Goal: Task Accomplishment & Management: Use online tool/utility

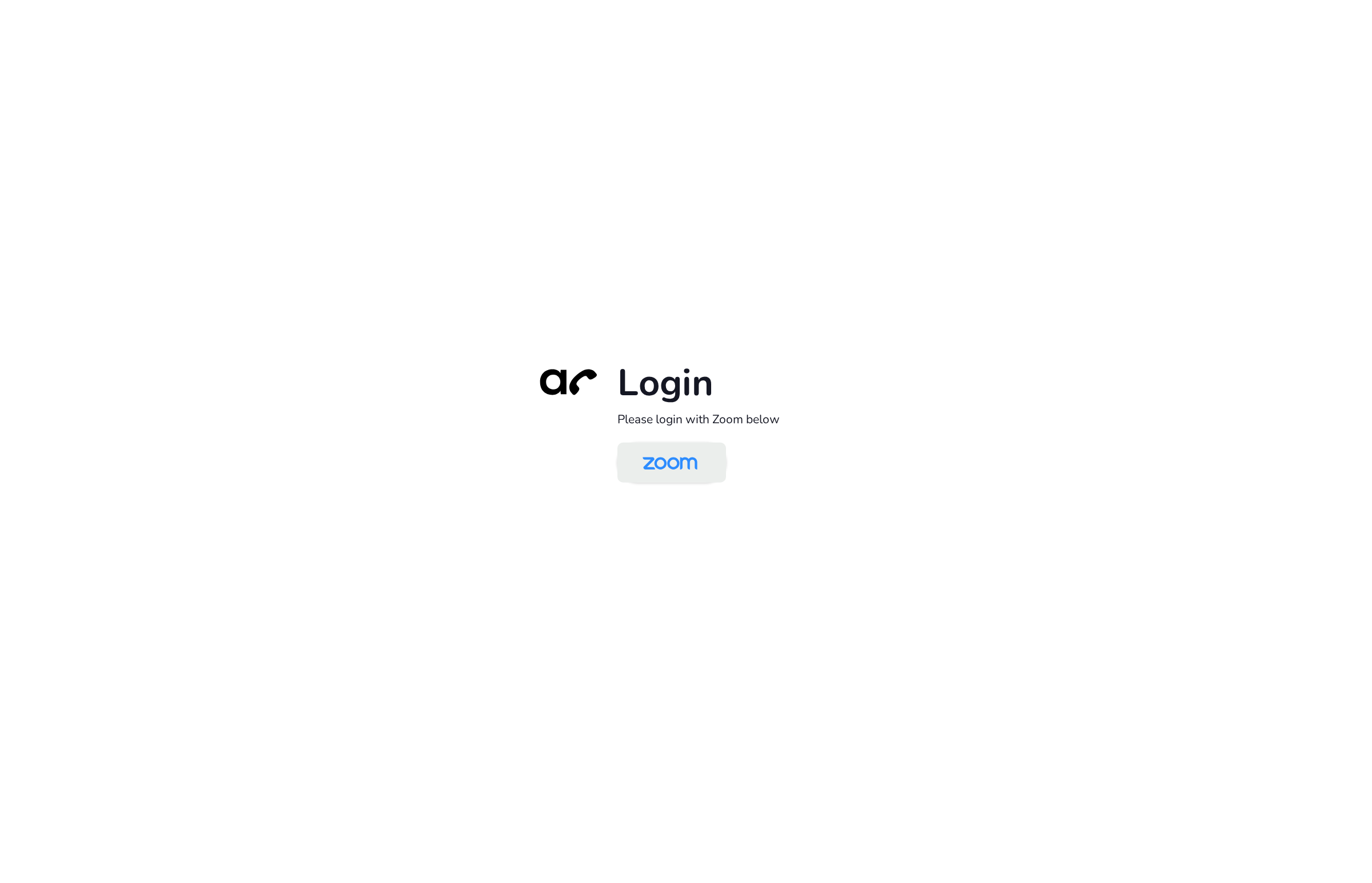
click at [693, 479] on img at bounding box center [670, 463] width 79 height 37
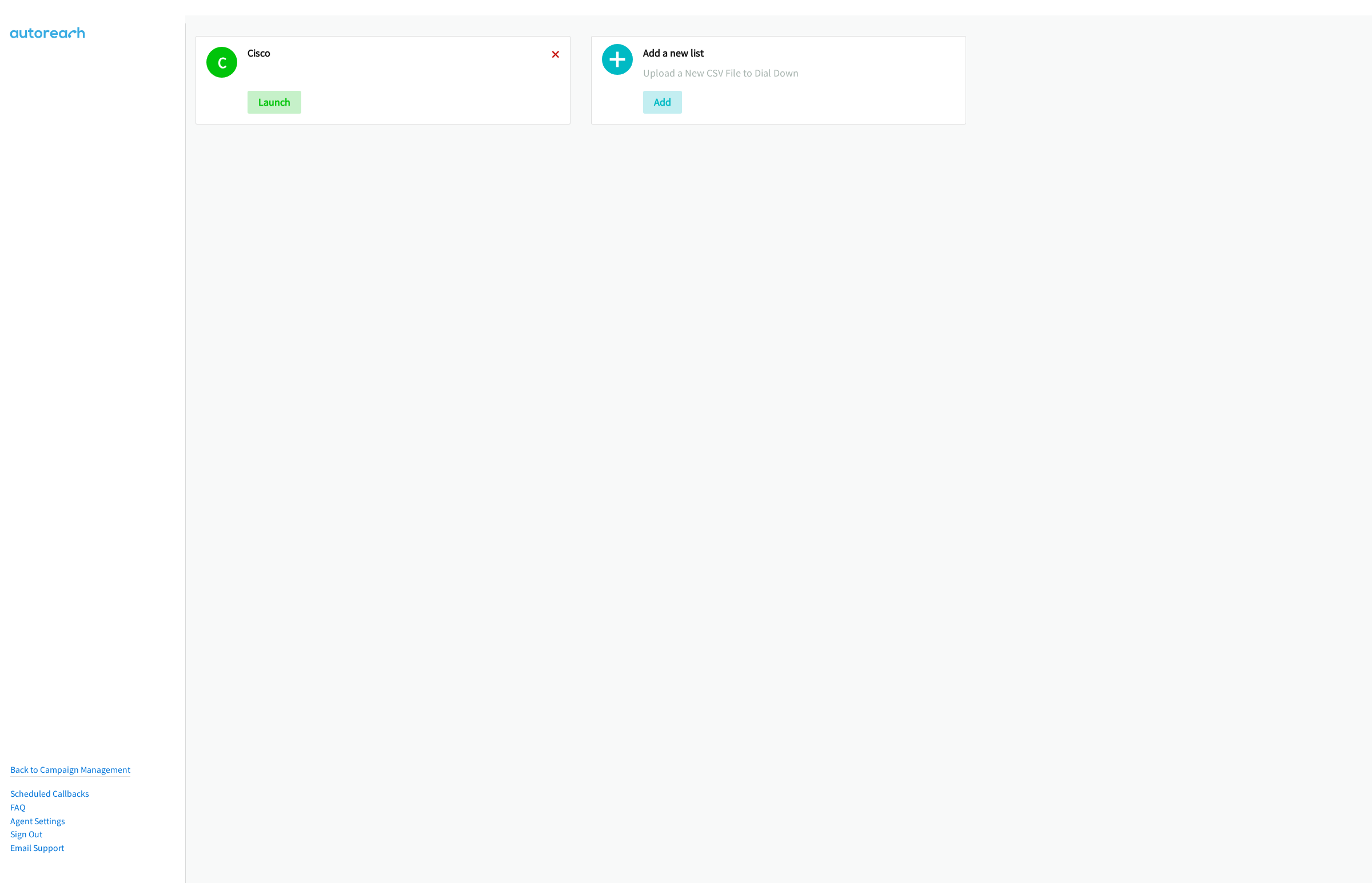
click at [552, 53] on icon at bounding box center [555, 55] width 8 height 8
click at [272, 96] on button "Add" at bounding box center [267, 102] width 39 height 23
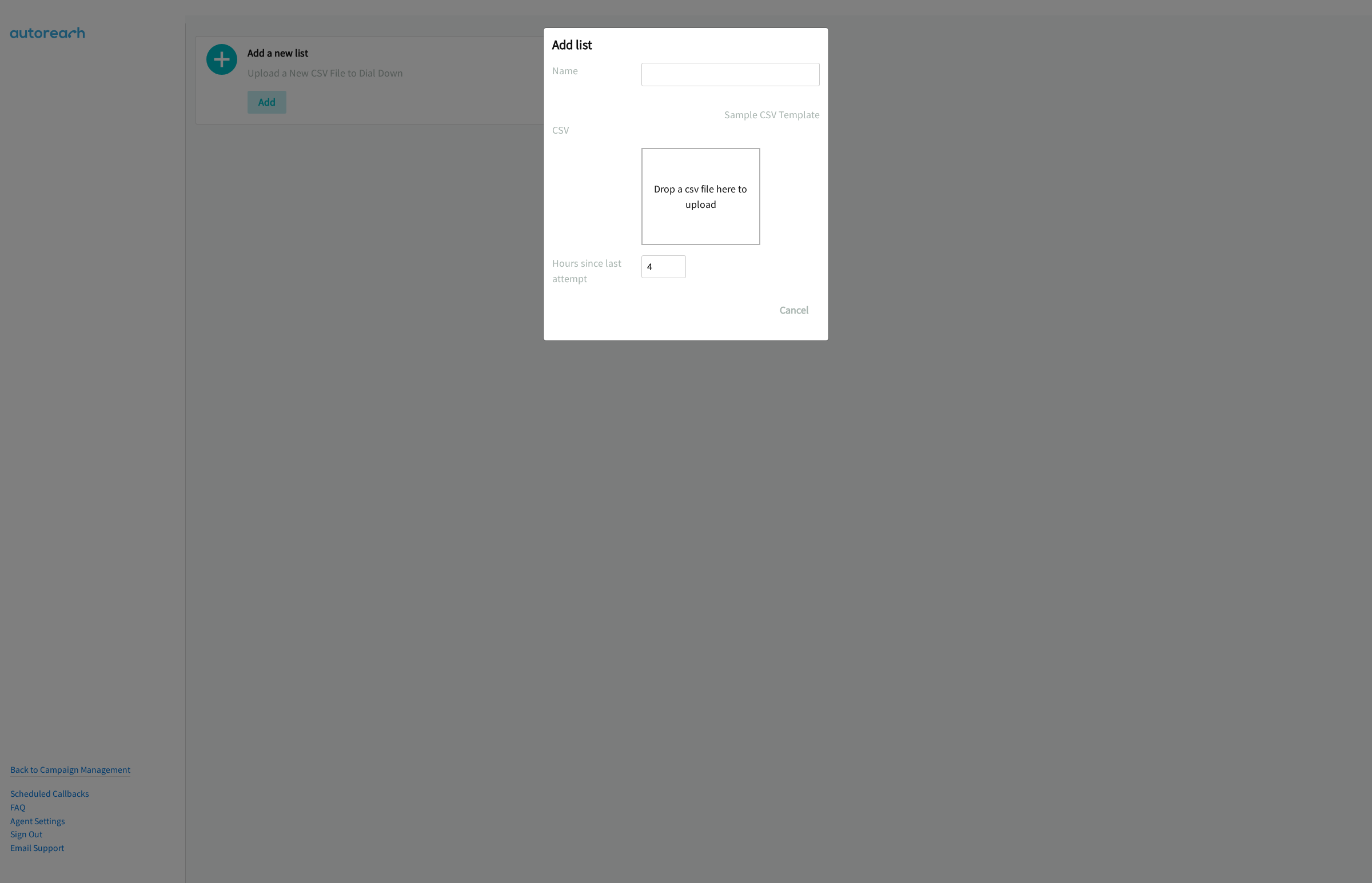
click at [686, 81] on input "text" at bounding box center [730, 74] width 178 height 24
type input "Dell Virtual"
click at [696, 192] on button "Drop a csv file here to upload" at bounding box center [700, 196] width 93 height 30
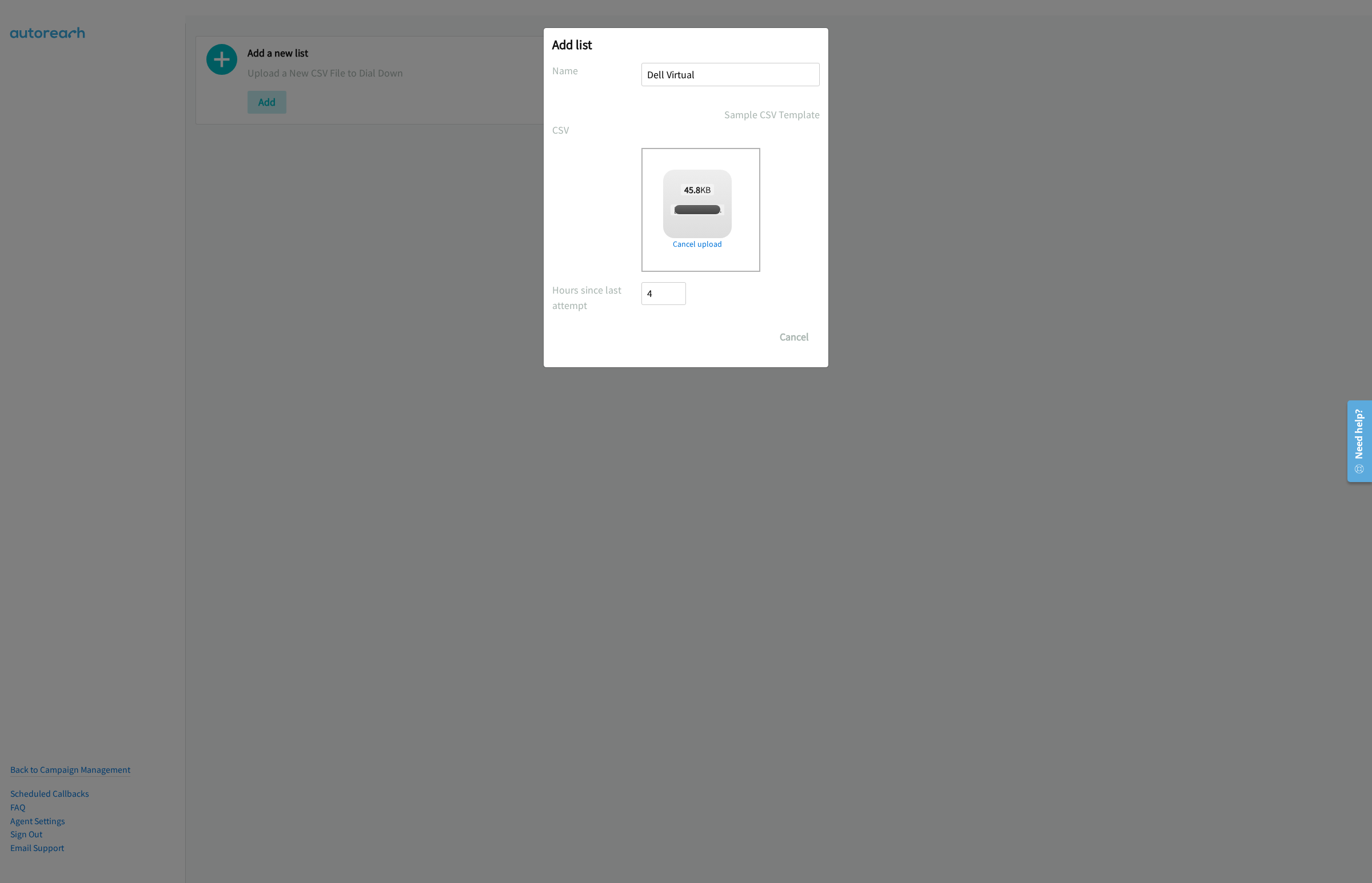
checkbox input "true"
click at [671, 336] on input "Save List" at bounding box center [671, 337] width 60 height 23
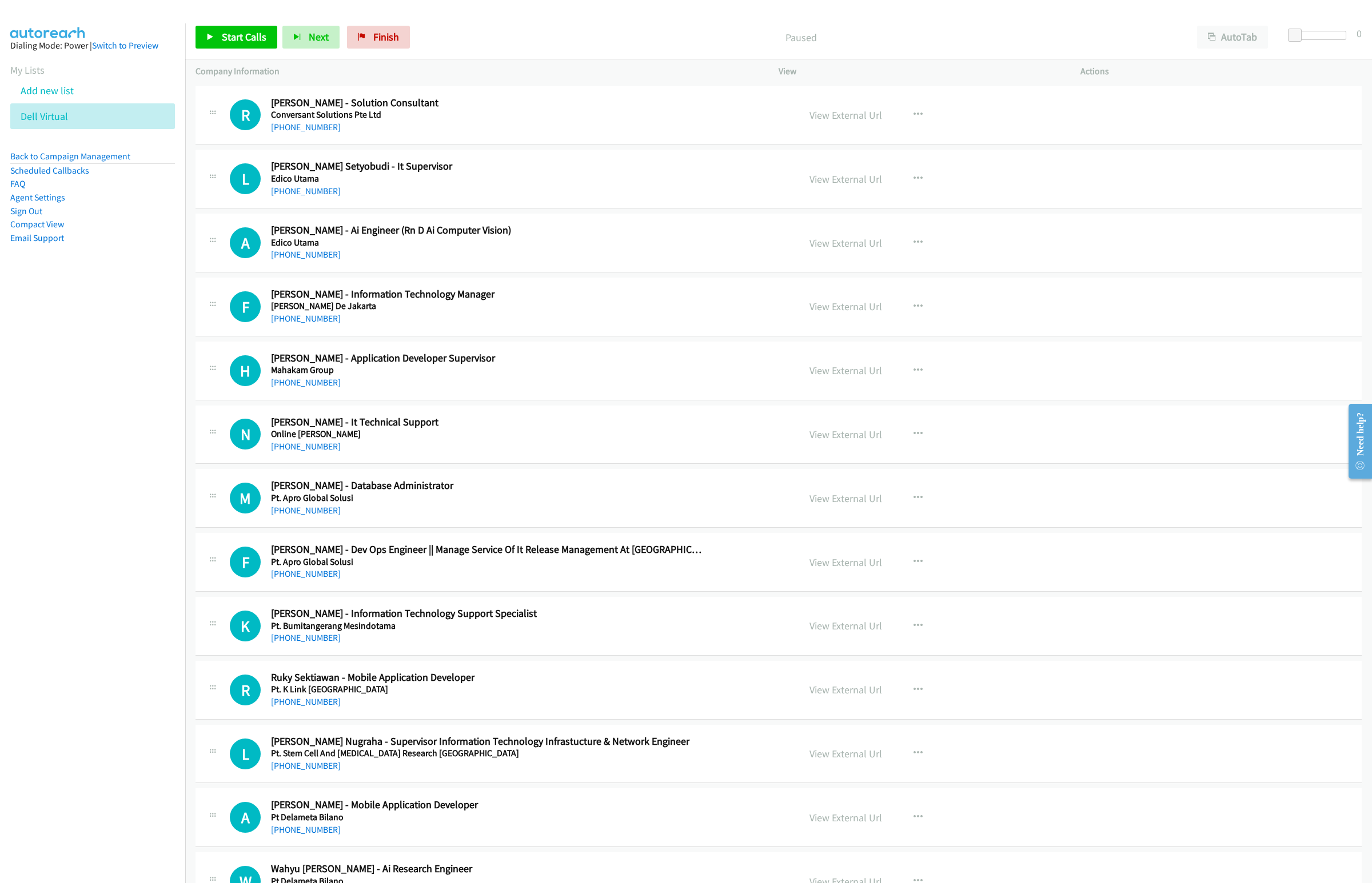
click at [1229, 25] on div "Start Calls Pause Next Finish Paused AutoTab AutoTab 0" at bounding box center [777, 37] width 1186 height 44
click at [1228, 30] on button "AutoTab" at bounding box center [1232, 37] width 71 height 23
click at [630, 30] on p "Paused" at bounding box center [799, 37] width 750 height 15
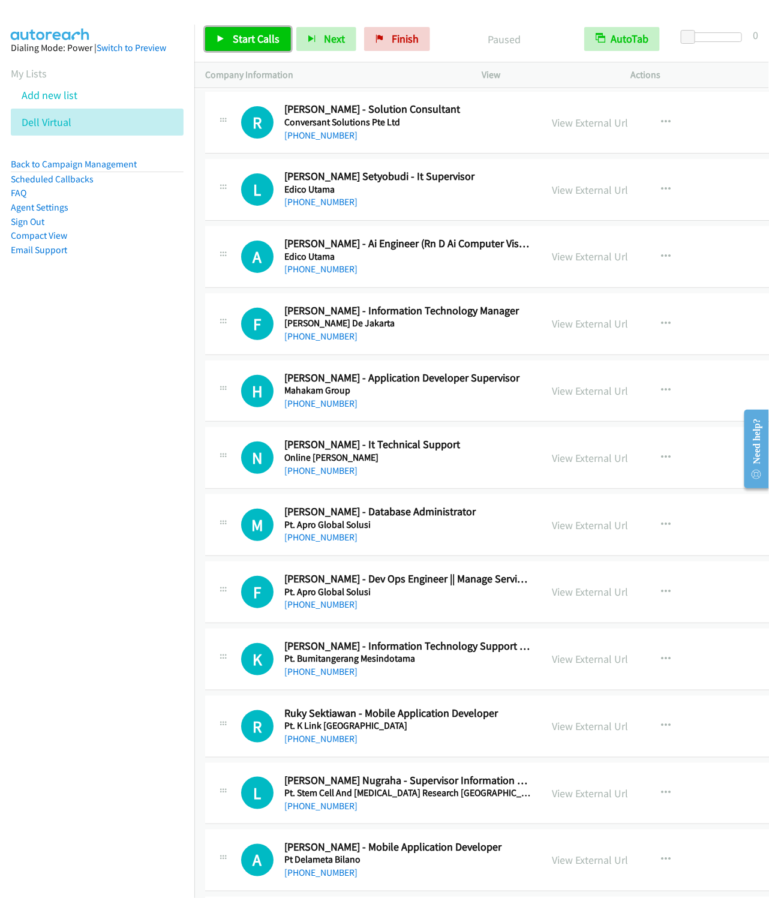
click at [272, 42] on span "Start Calls" at bounding box center [256, 39] width 47 height 14
click at [313, 38] on span "Next" at bounding box center [314, 39] width 21 height 14
click at [277, 27] on button "Next" at bounding box center [307, 39] width 60 height 24
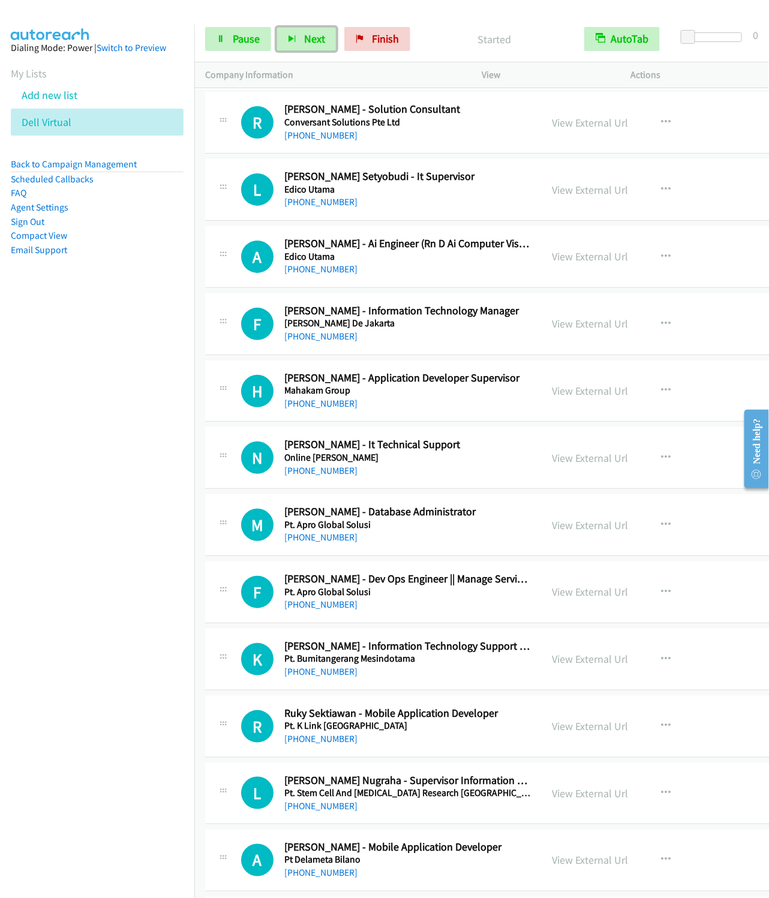
click at [277, 27] on button "Next" at bounding box center [307, 39] width 60 height 24
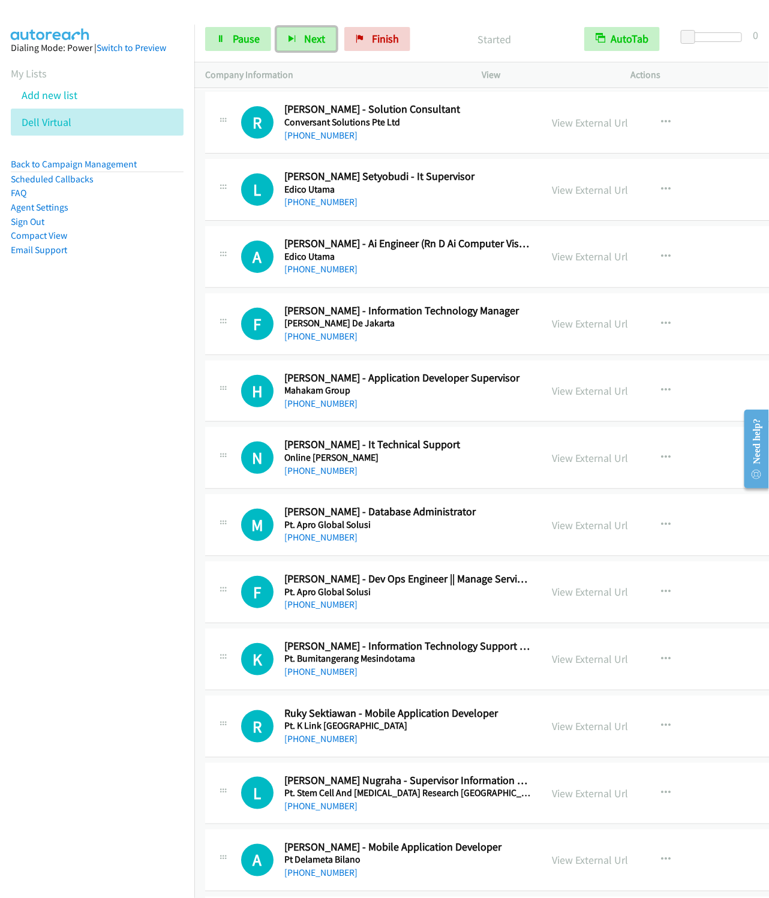
click at [277, 27] on button "Next" at bounding box center [307, 39] width 60 height 24
click at [296, 34] on button "Next" at bounding box center [307, 39] width 60 height 24
click at [277, 27] on button "Next" at bounding box center [307, 39] width 60 height 24
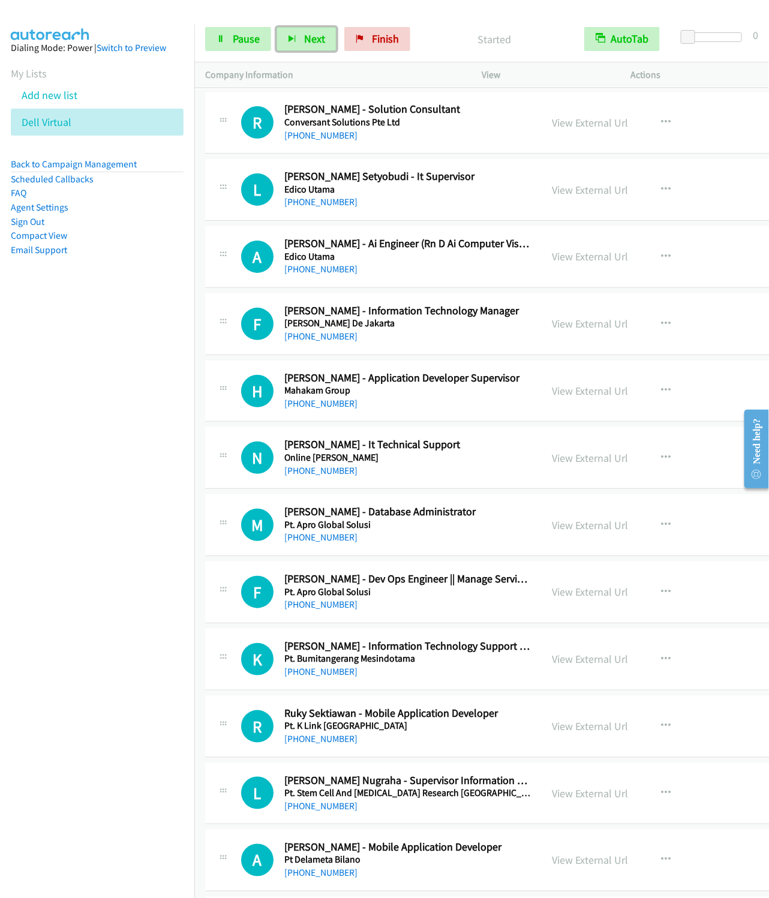
click at [277, 27] on button "Next" at bounding box center [307, 39] width 60 height 24
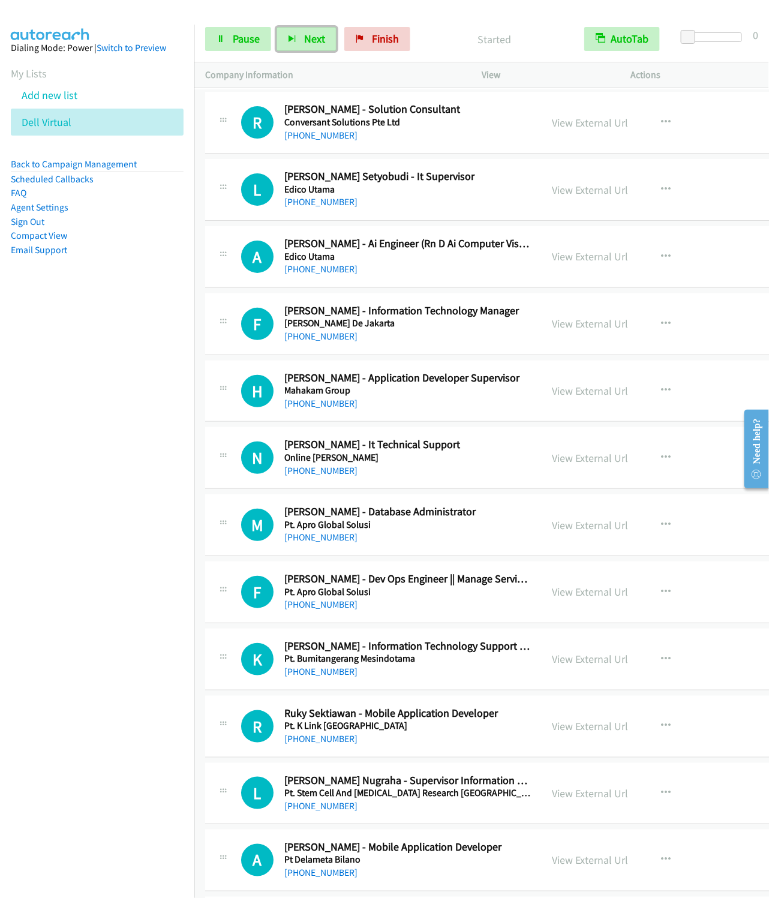
click at [277, 27] on button "Next" at bounding box center [307, 39] width 60 height 24
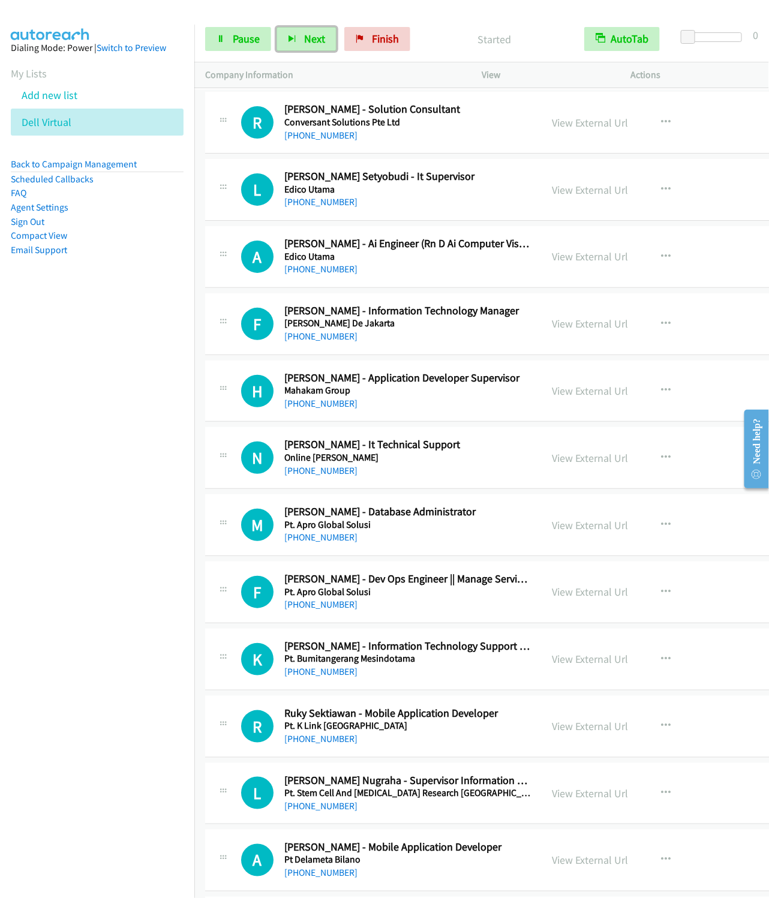
click at [277, 27] on button "Next" at bounding box center [307, 39] width 60 height 24
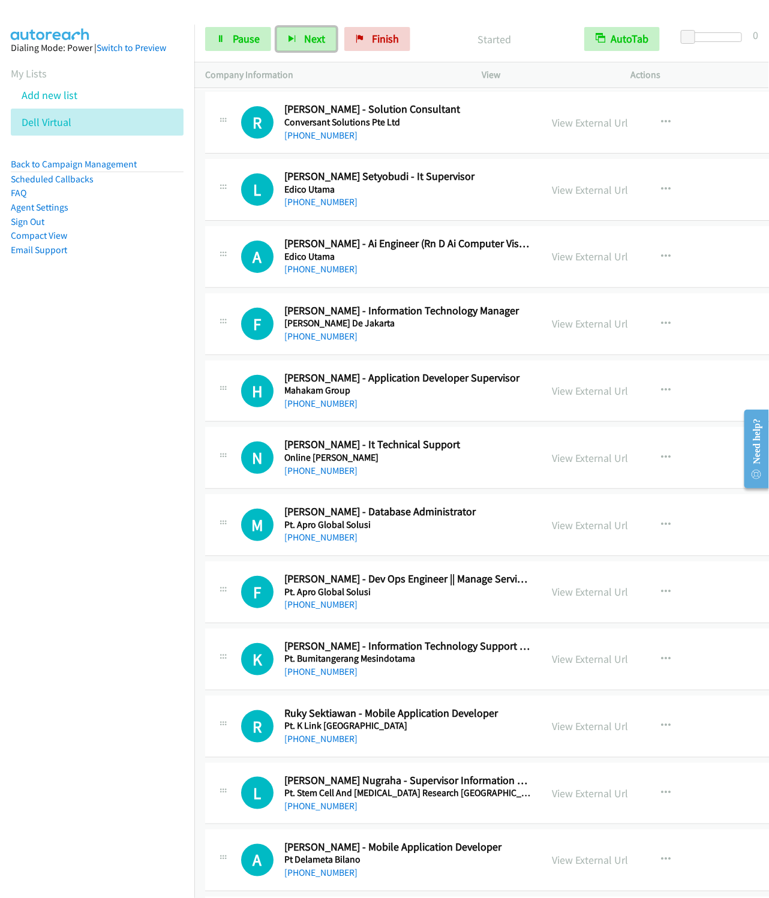
click at [277, 27] on button "Next" at bounding box center [307, 39] width 60 height 24
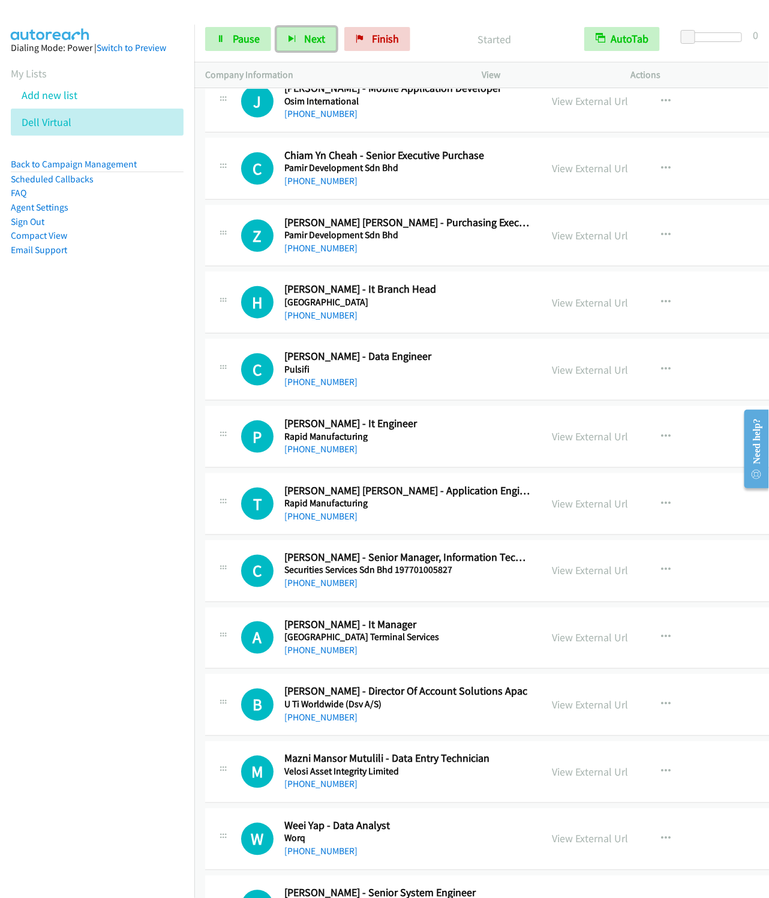
scroll to position [3420, 0]
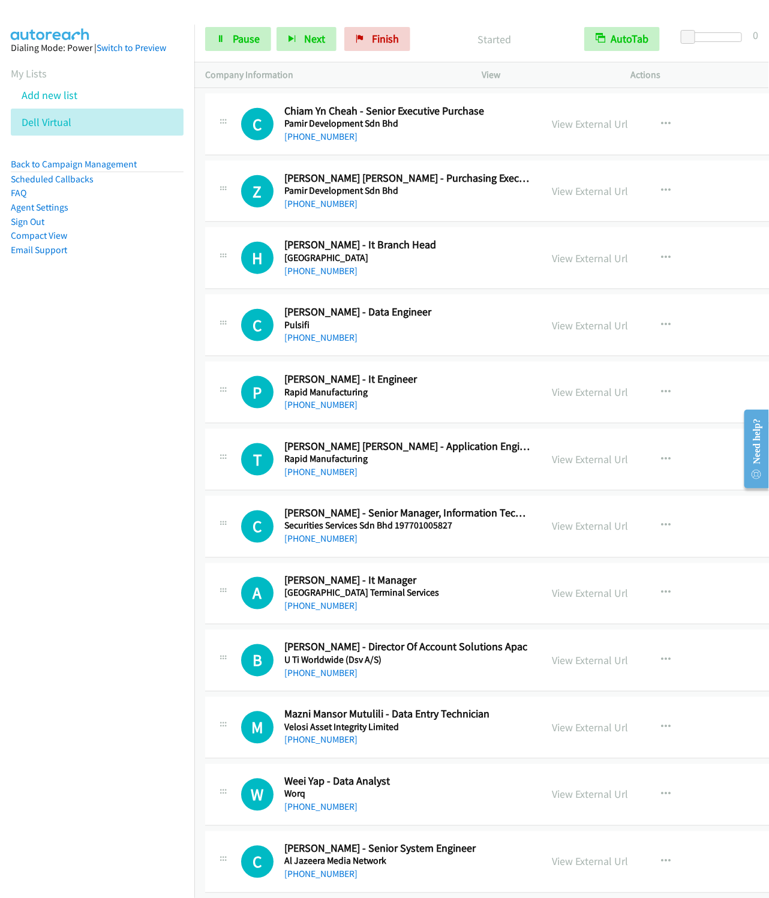
drag, startPoint x: 55, startPoint y: 385, endPoint x: 378, endPoint y: 25, distance: 483.9
click at [65, 384] on nav "Dialing Mode: Power | Switch to Preview My Lists Add new list Dell Virtual Back…" at bounding box center [97, 474] width 195 height 898
click at [301, 35] on button "Next" at bounding box center [307, 39] width 60 height 24
click at [277, 27] on button "Next" at bounding box center [307, 39] width 60 height 24
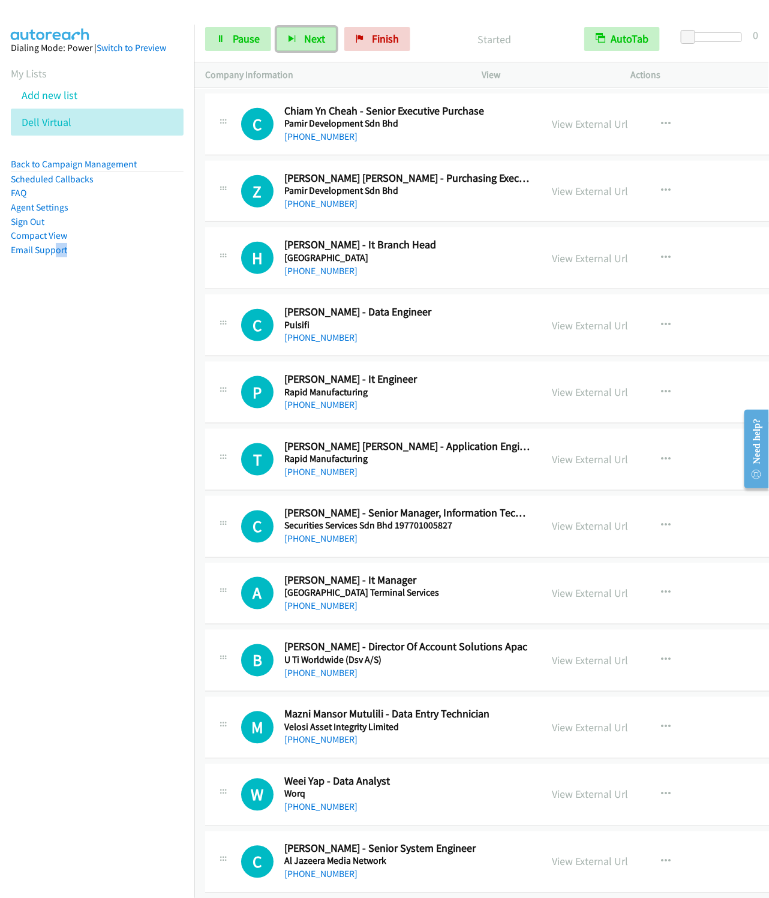
click at [277, 27] on button "Next" at bounding box center [307, 39] width 60 height 24
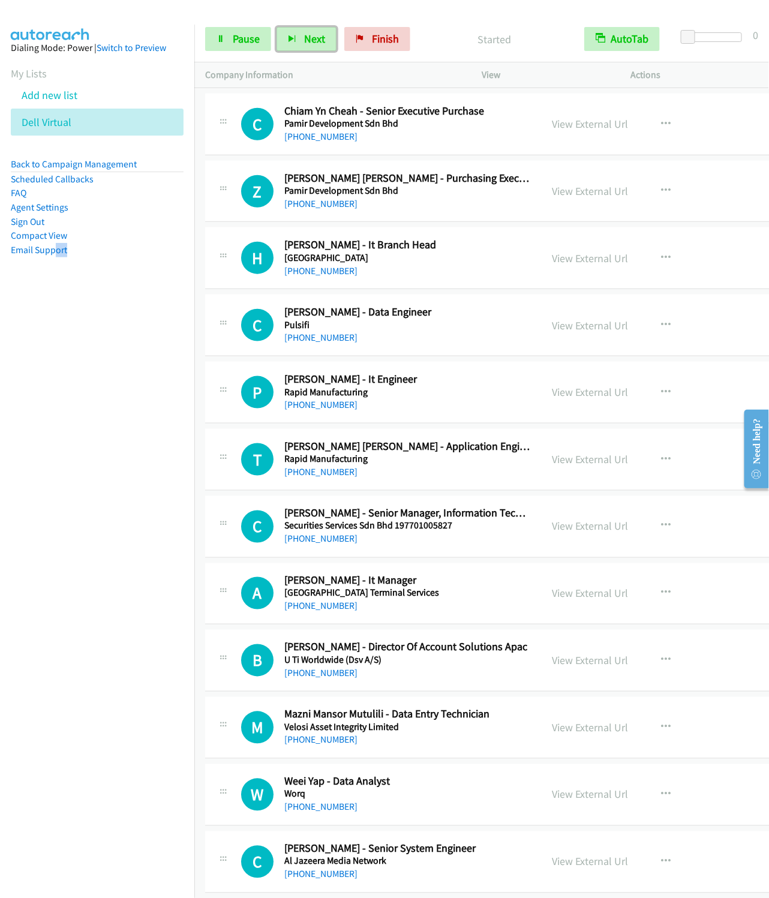
click at [277, 27] on button "Next" at bounding box center [307, 39] width 60 height 24
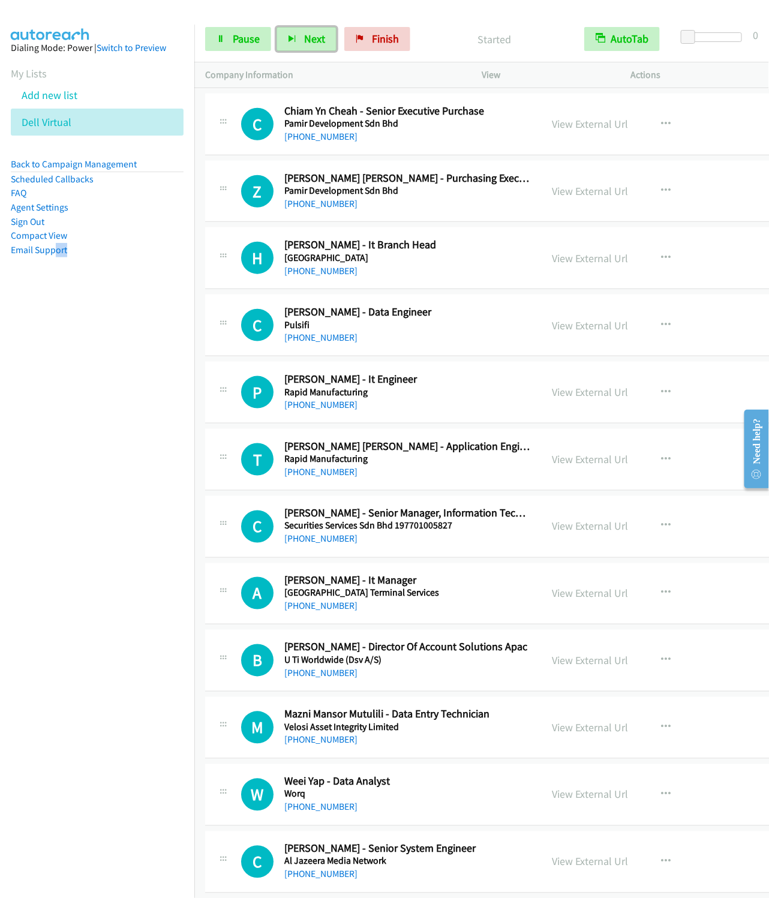
click at [277, 27] on button "Next" at bounding box center [307, 39] width 60 height 24
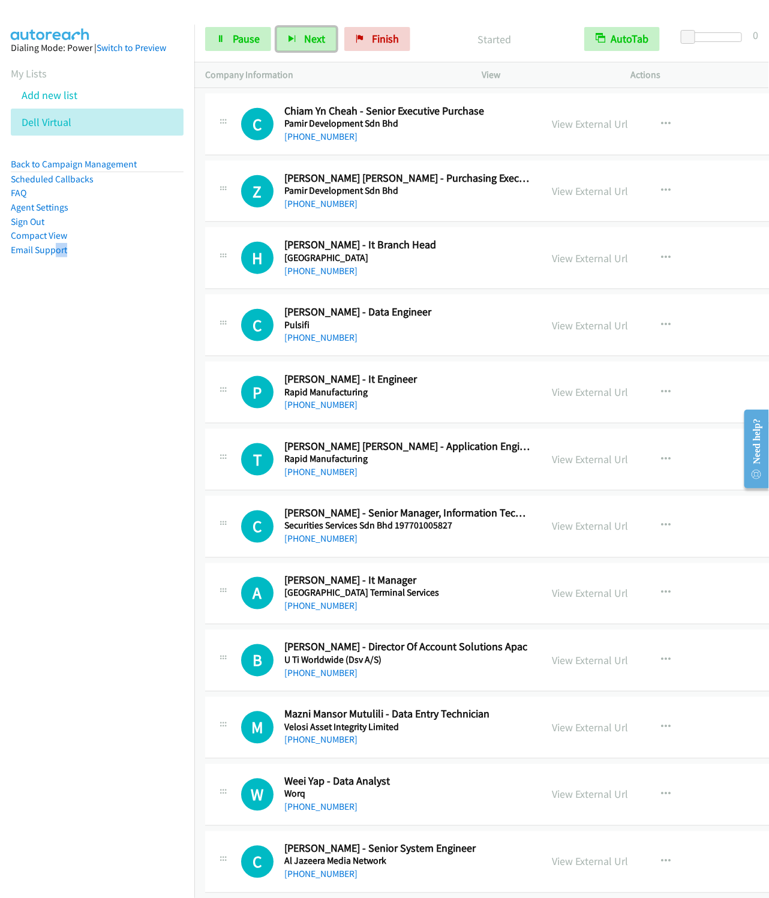
click at [277, 27] on button "Next" at bounding box center [307, 39] width 60 height 24
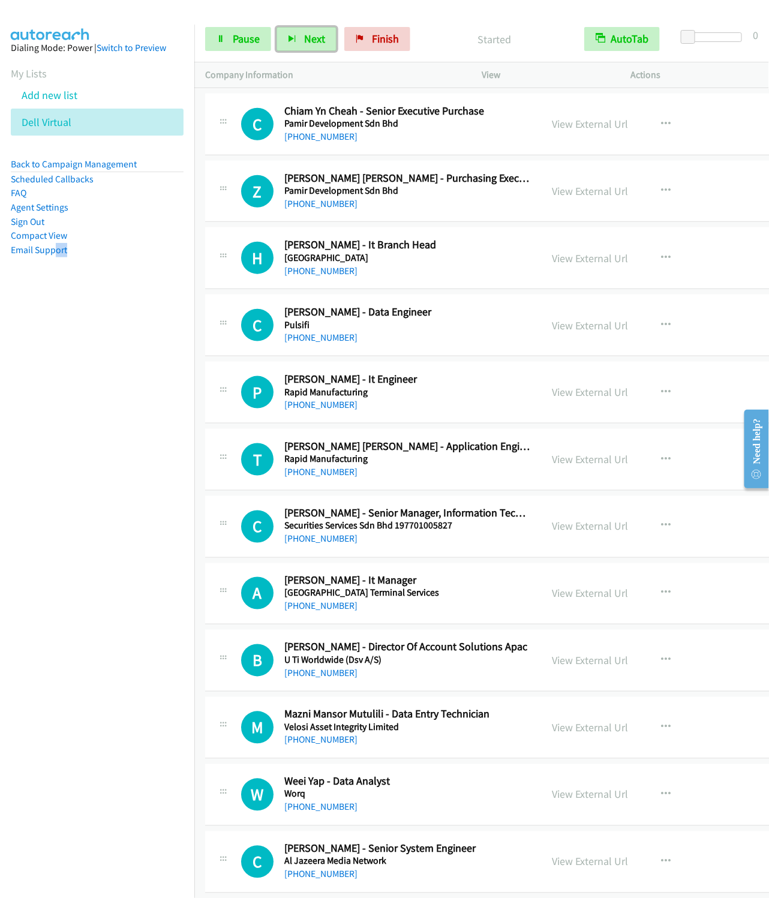
click at [277, 27] on button "Next" at bounding box center [307, 39] width 60 height 24
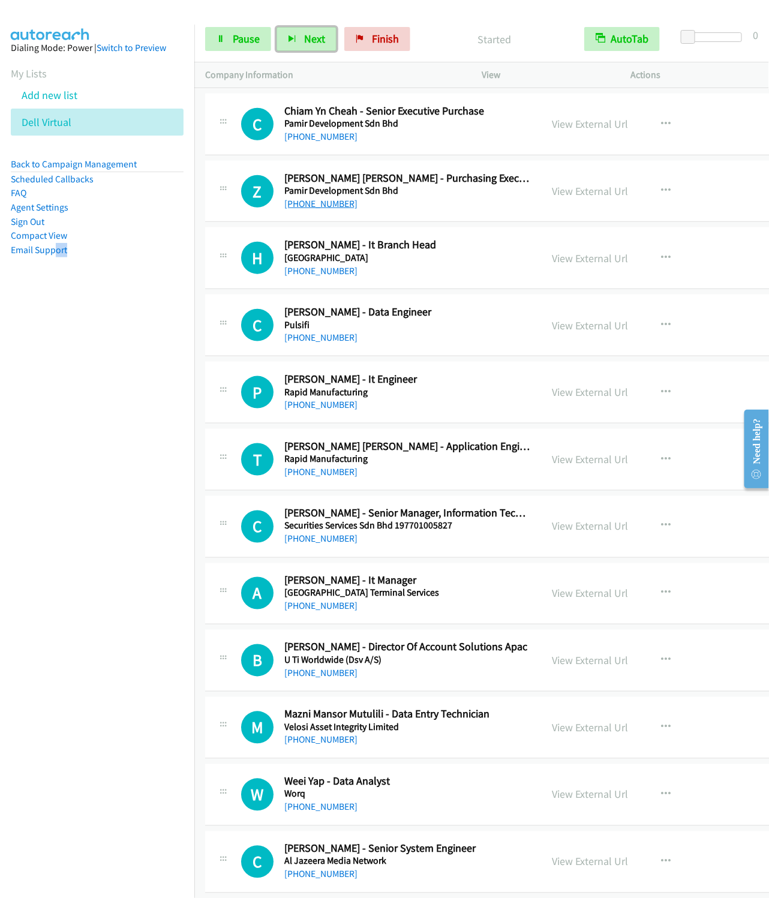
click at [277, 27] on button "Next" at bounding box center [307, 39] width 60 height 24
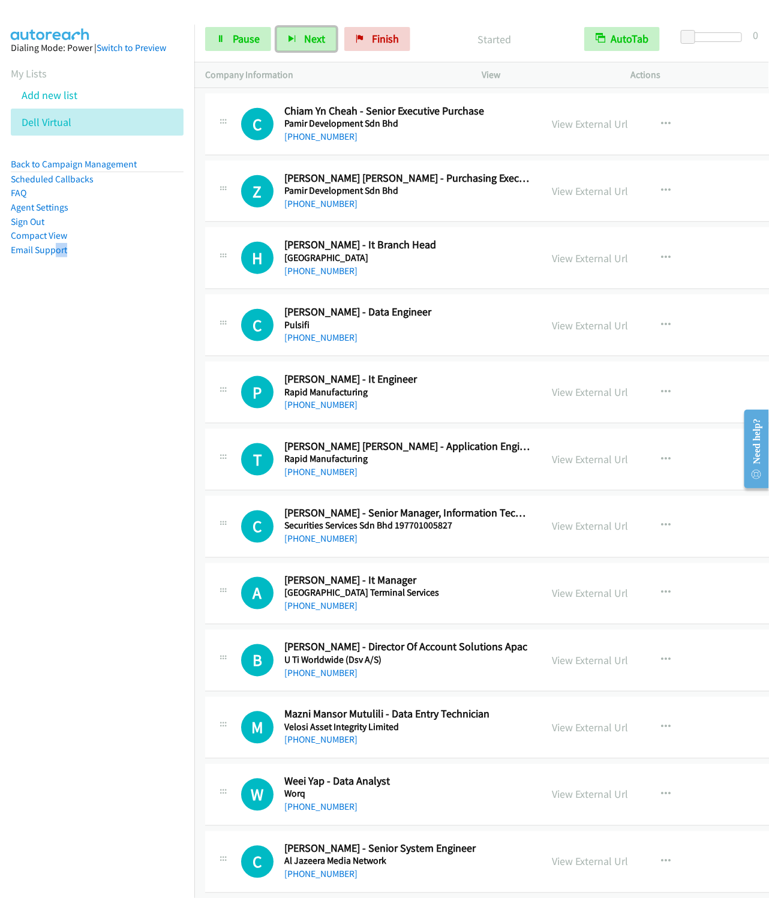
click at [277, 27] on button "Next" at bounding box center [307, 39] width 60 height 24
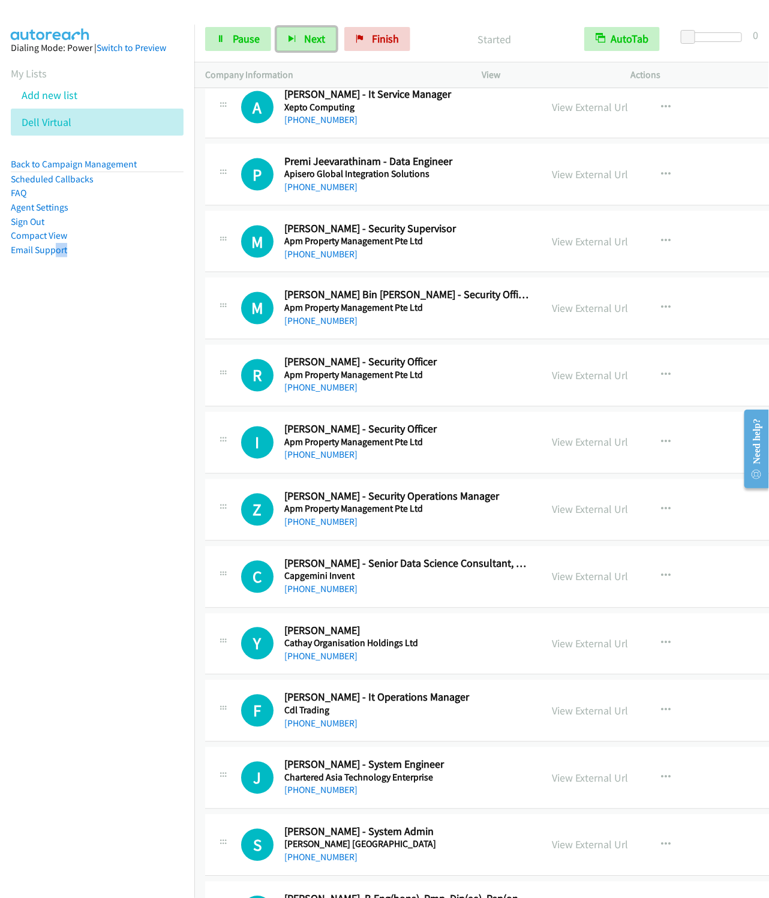
scroll to position [9629, 0]
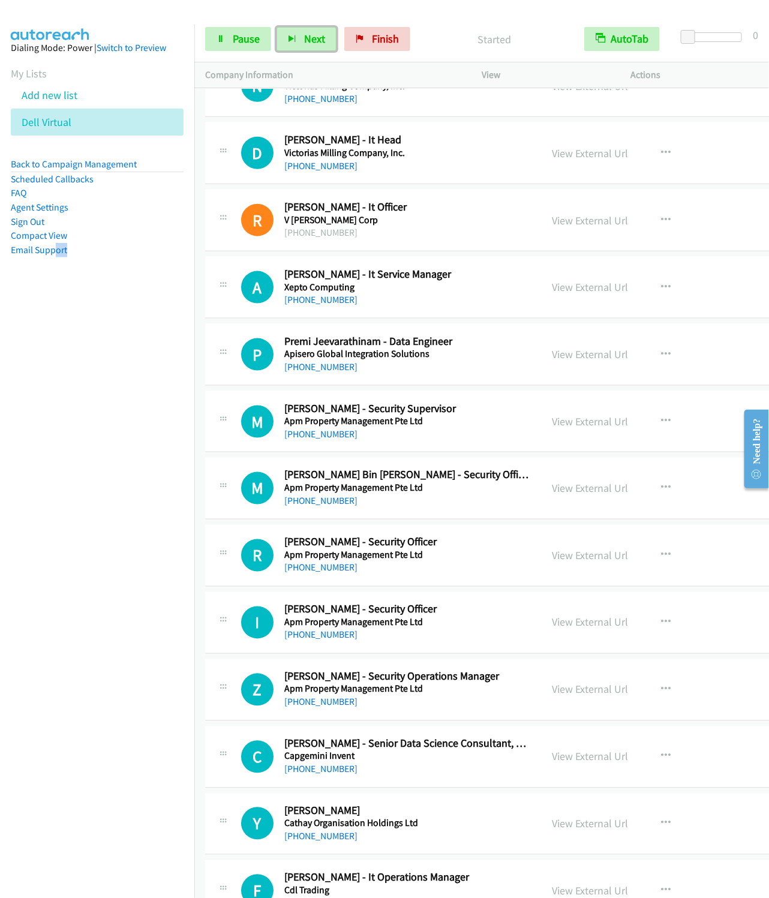
click at [277, 27] on button "Next" at bounding box center [307, 39] width 60 height 24
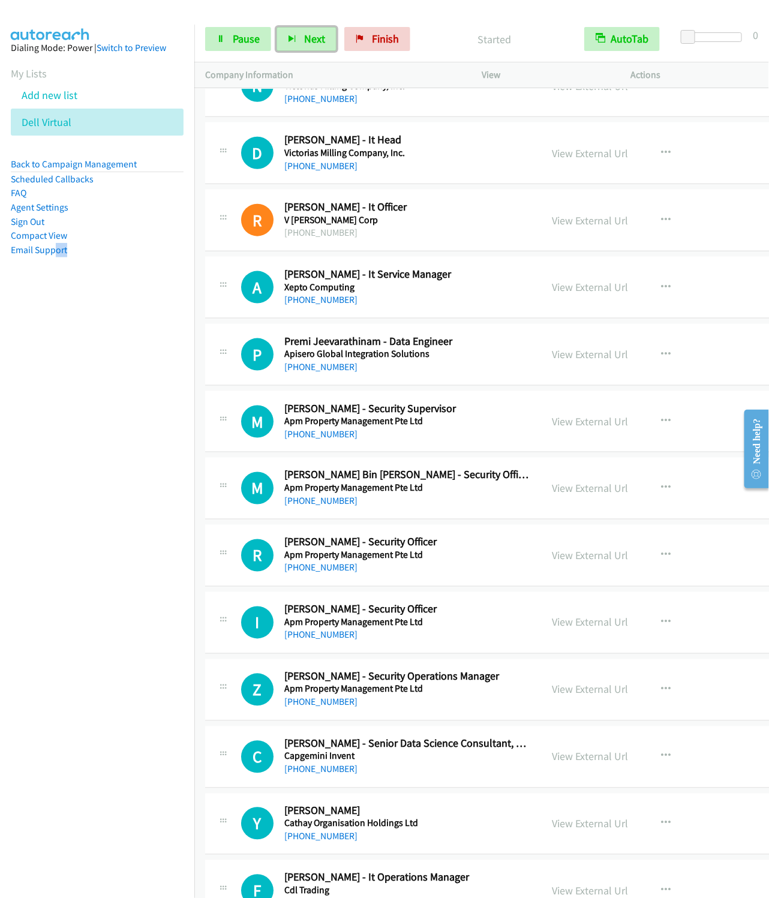
click at [277, 27] on button "Next" at bounding box center [307, 39] width 60 height 24
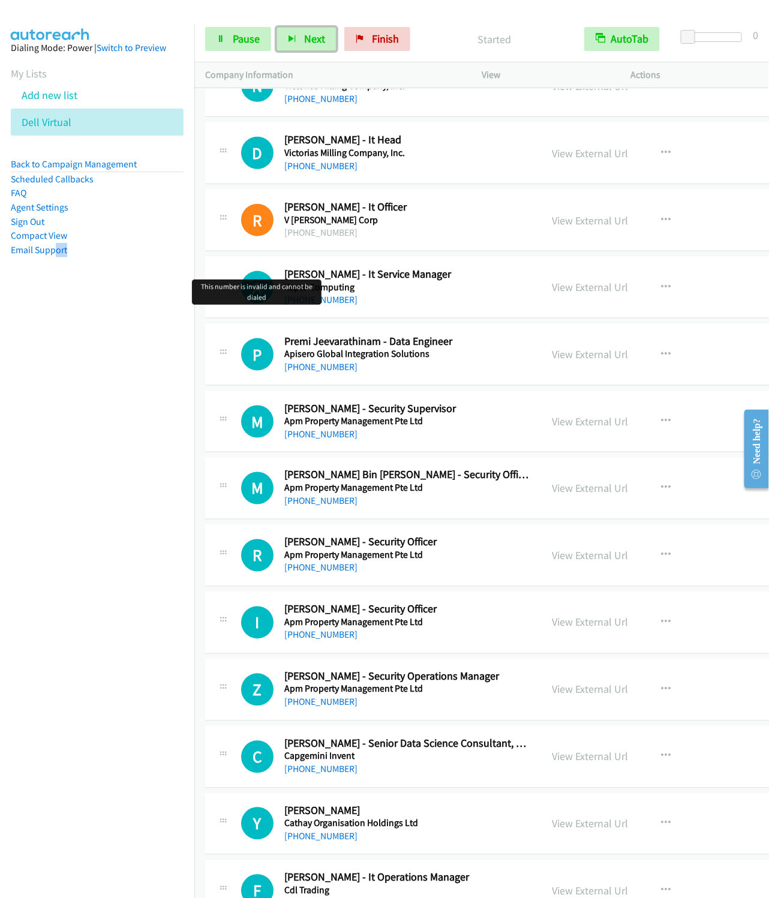
click at [277, 27] on button "Next" at bounding box center [307, 39] width 60 height 24
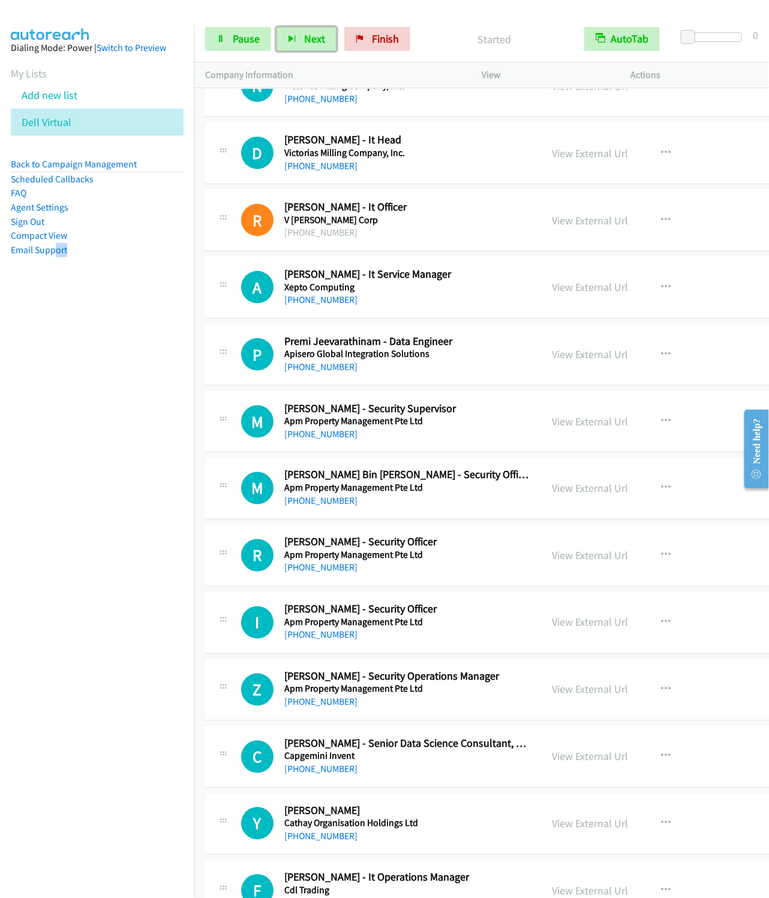
click at [277, 27] on button "Next" at bounding box center [307, 39] width 60 height 24
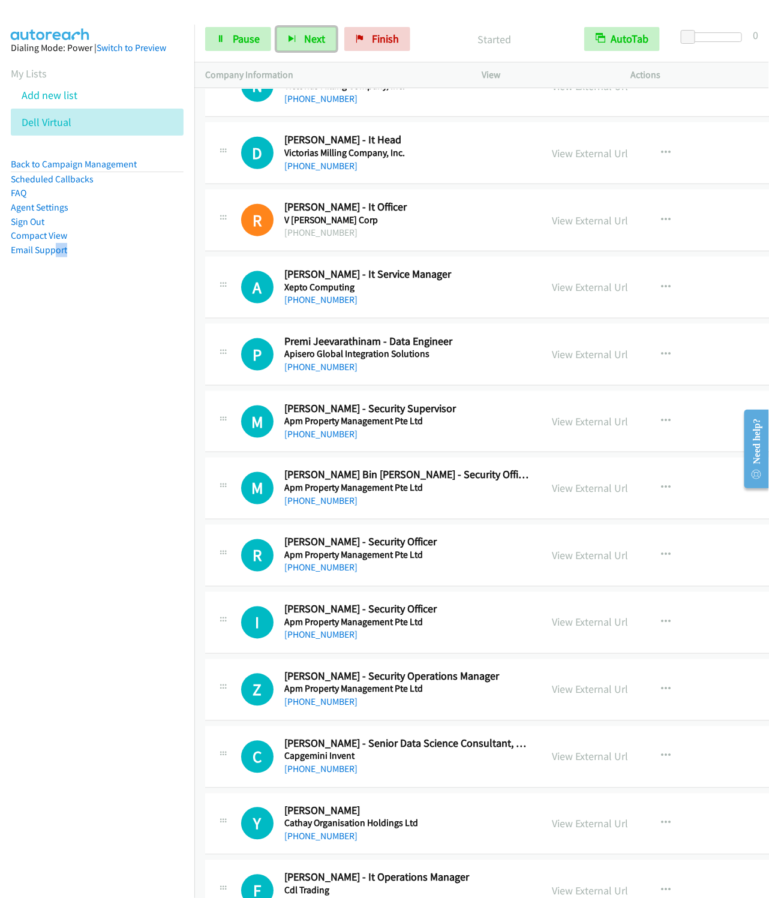
click at [277, 27] on button "Next" at bounding box center [307, 39] width 60 height 24
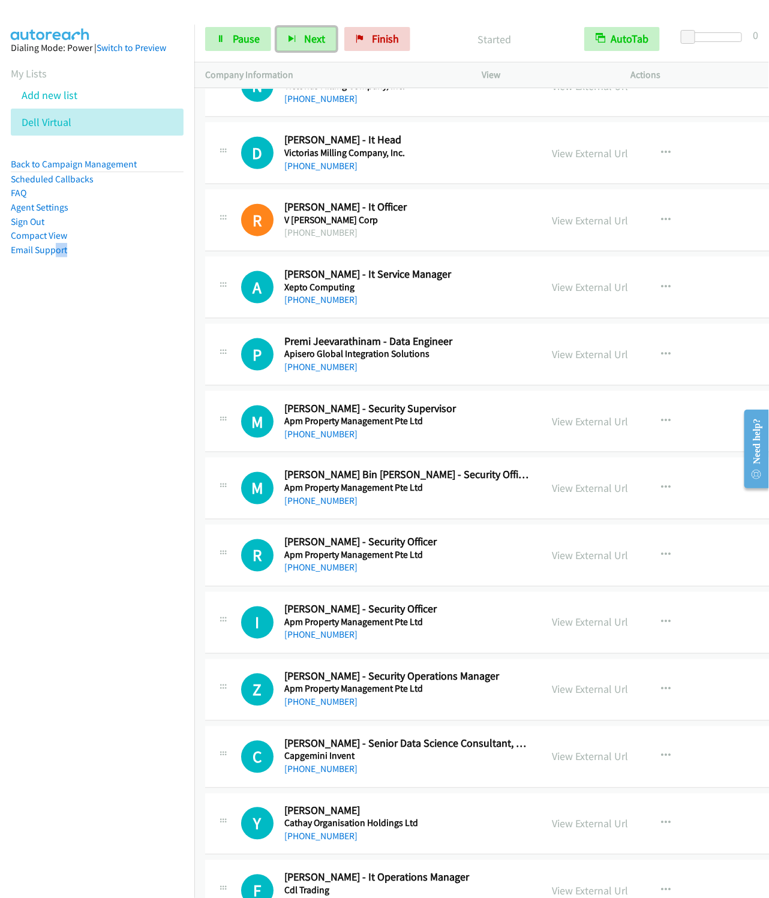
click at [277, 27] on button "Next" at bounding box center [307, 39] width 60 height 24
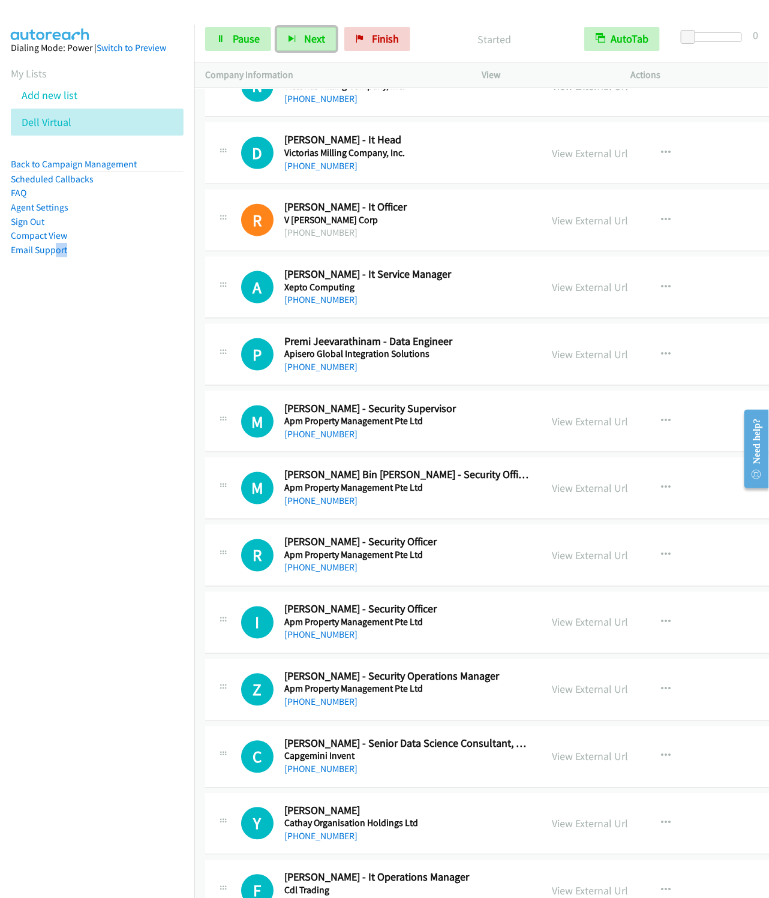
click at [277, 27] on button "Next" at bounding box center [307, 39] width 60 height 24
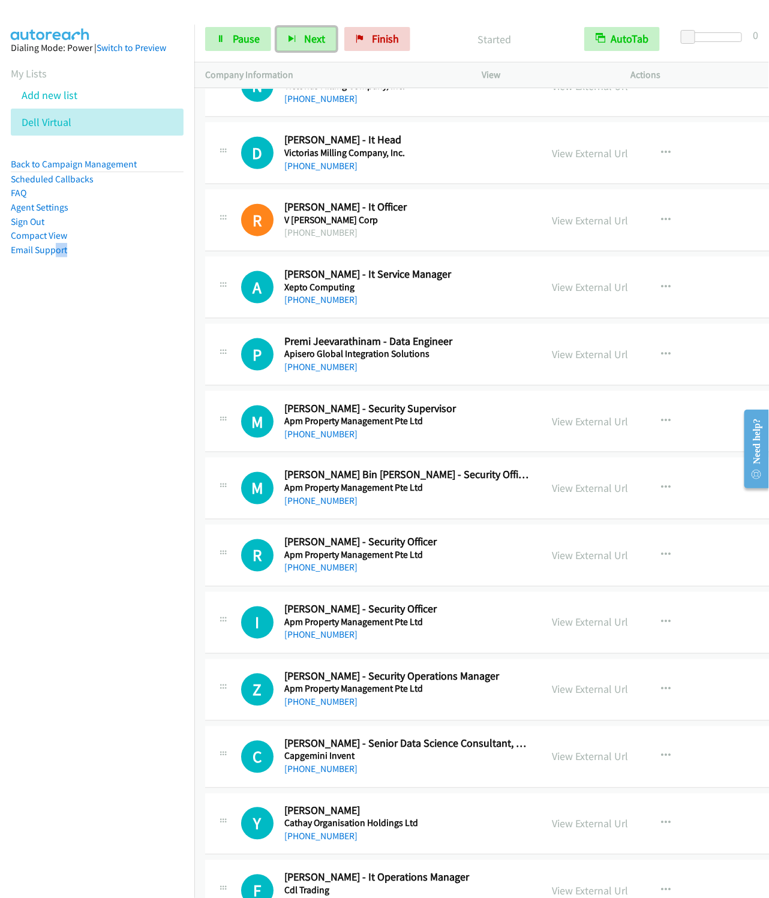
click at [277, 27] on button "Next" at bounding box center [307, 39] width 60 height 24
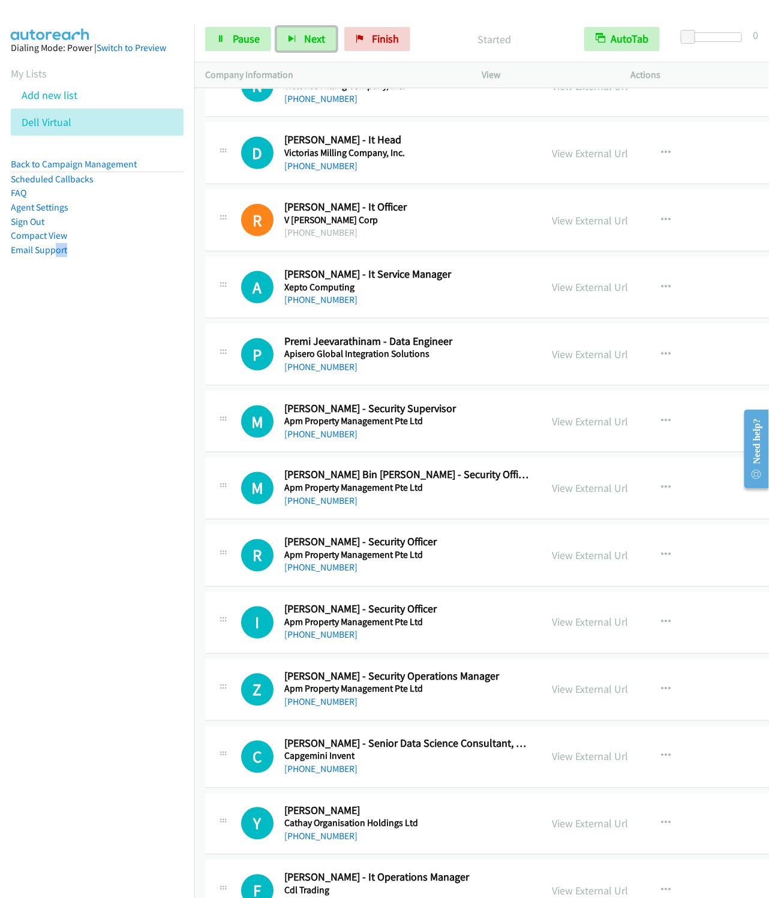
click at [277, 27] on button "Next" at bounding box center [307, 39] width 60 height 24
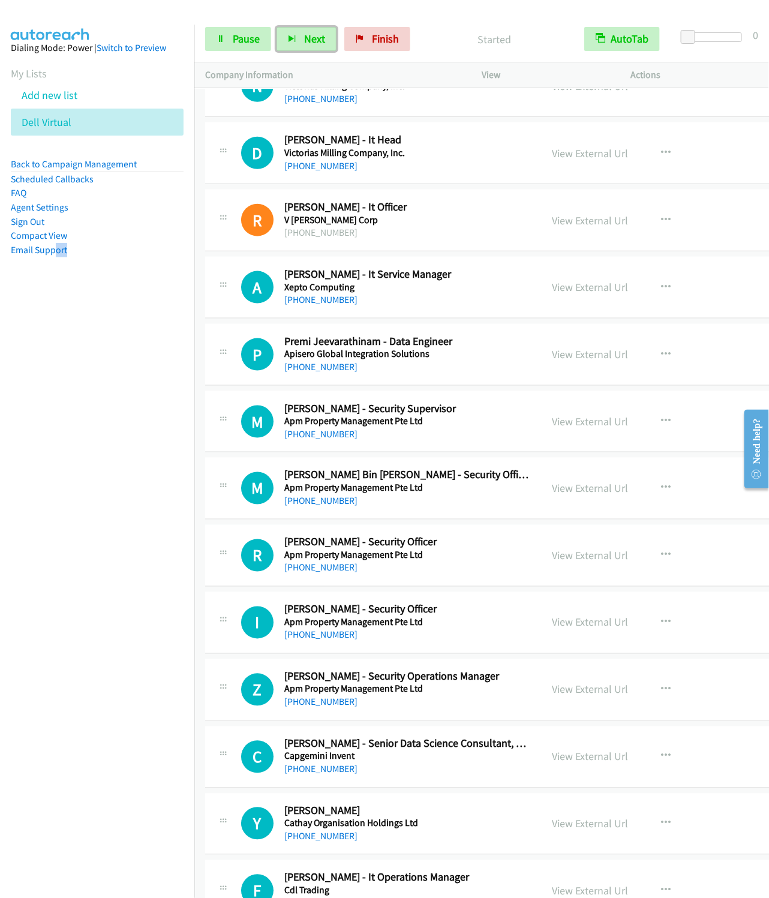
click at [277, 27] on button "Next" at bounding box center [307, 39] width 60 height 24
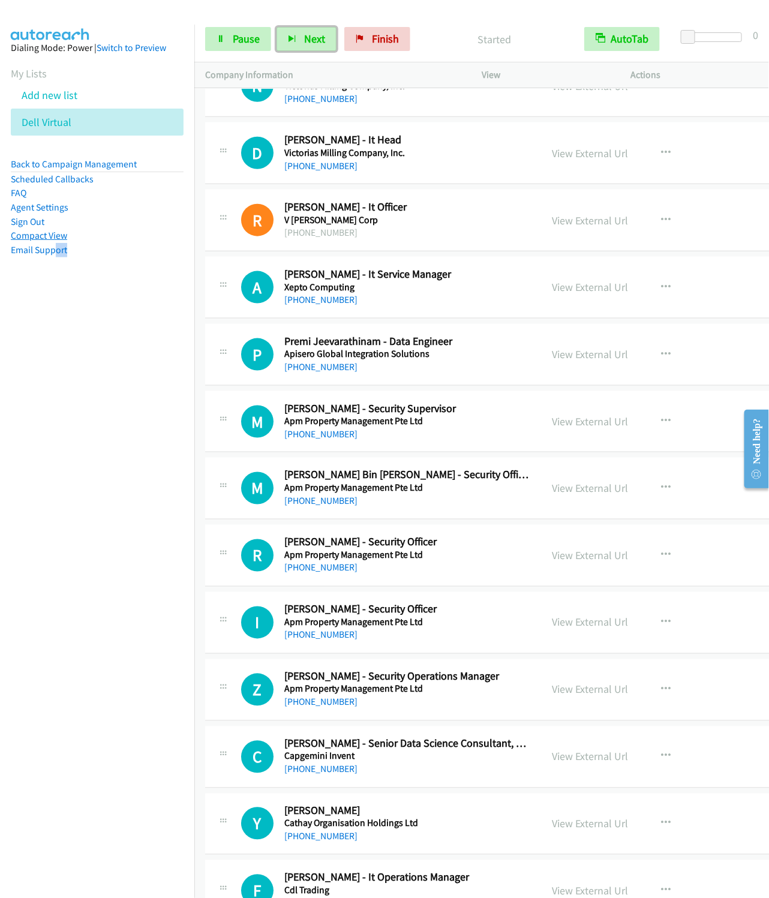
click at [277, 27] on button "Next" at bounding box center [307, 39] width 60 height 24
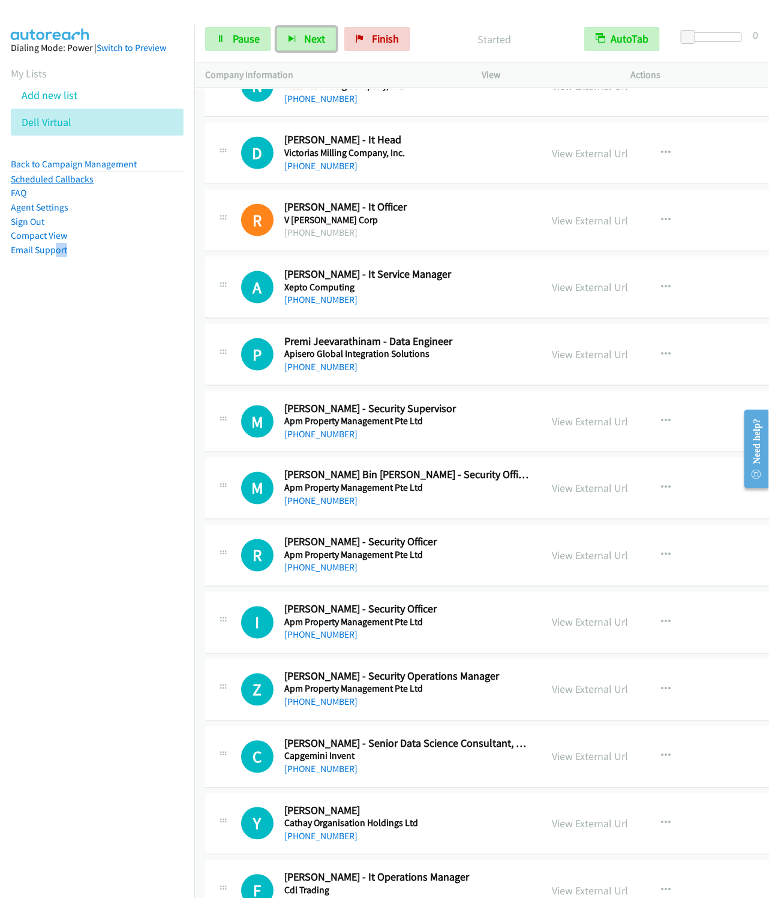
click at [277, 27] on button "Next" at bounding box center [307, 39] width 60 height 24
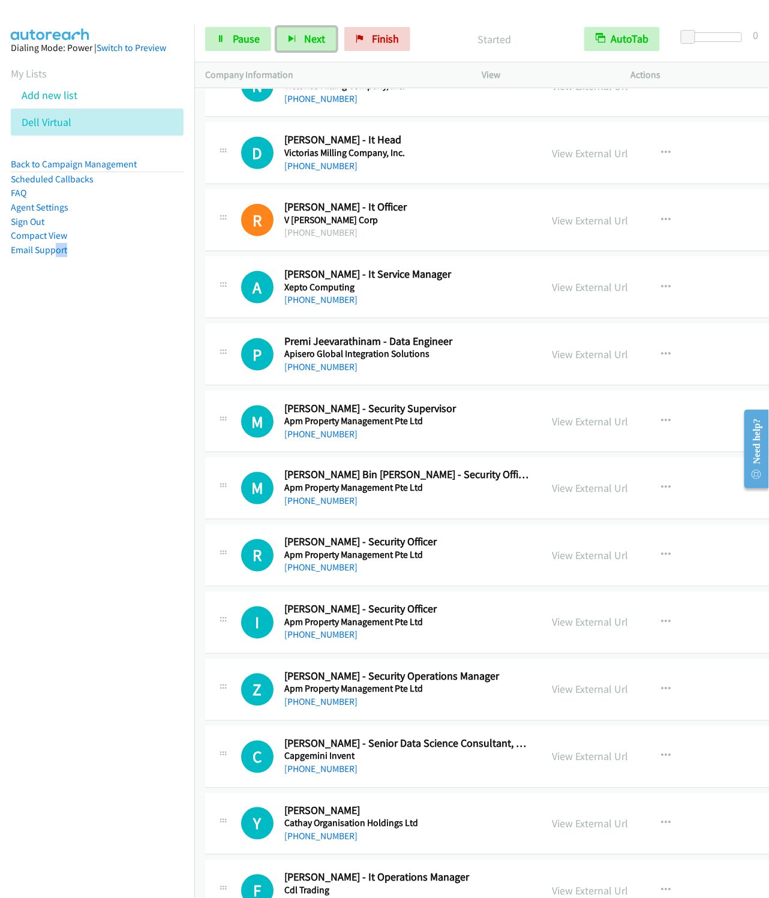
click at [277, 27] on button "Next" at bounding box center [307, 39] width 60 height 24
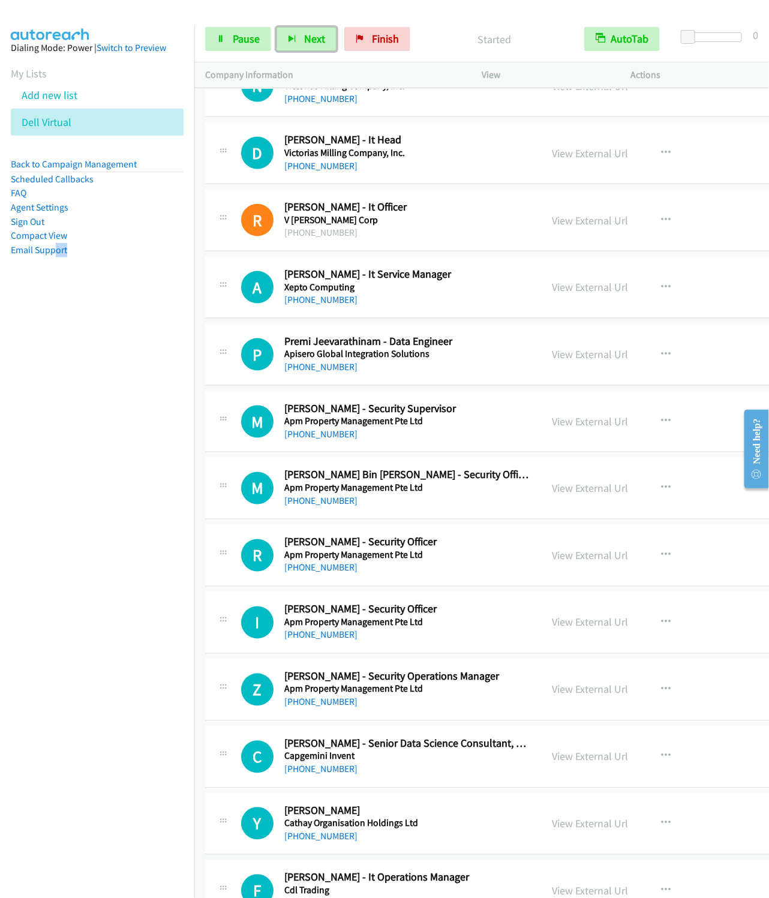
click at [277, 27] on button "Next" at bounding box center [307, 39] width 60 height 24
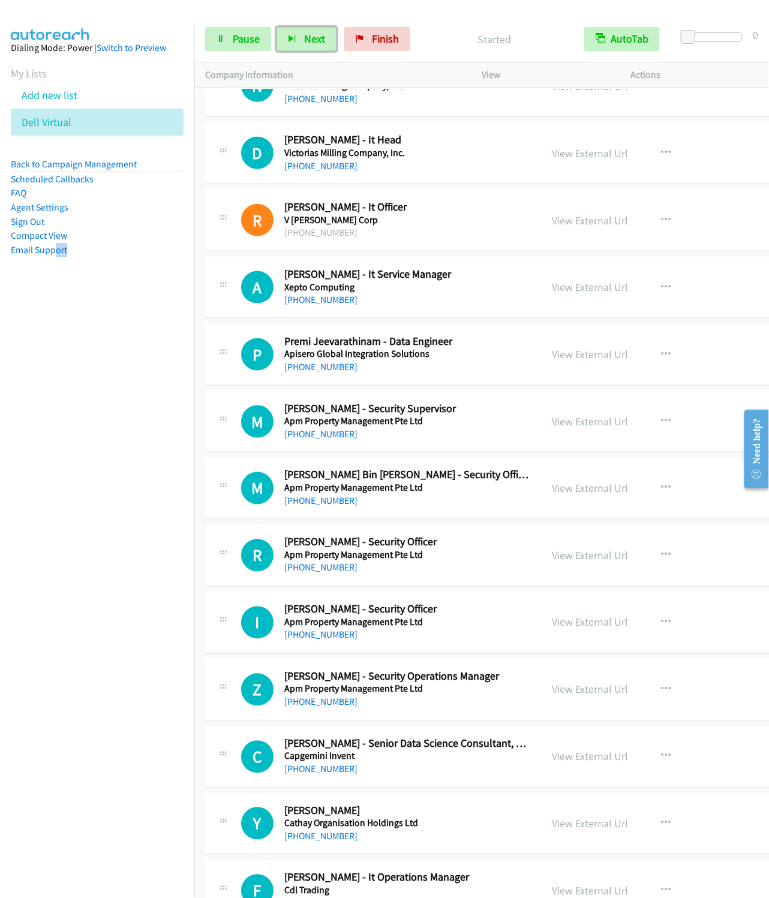
click at [277, 27] on button "Next" at bounding box center [307, 39] width 60 height 24
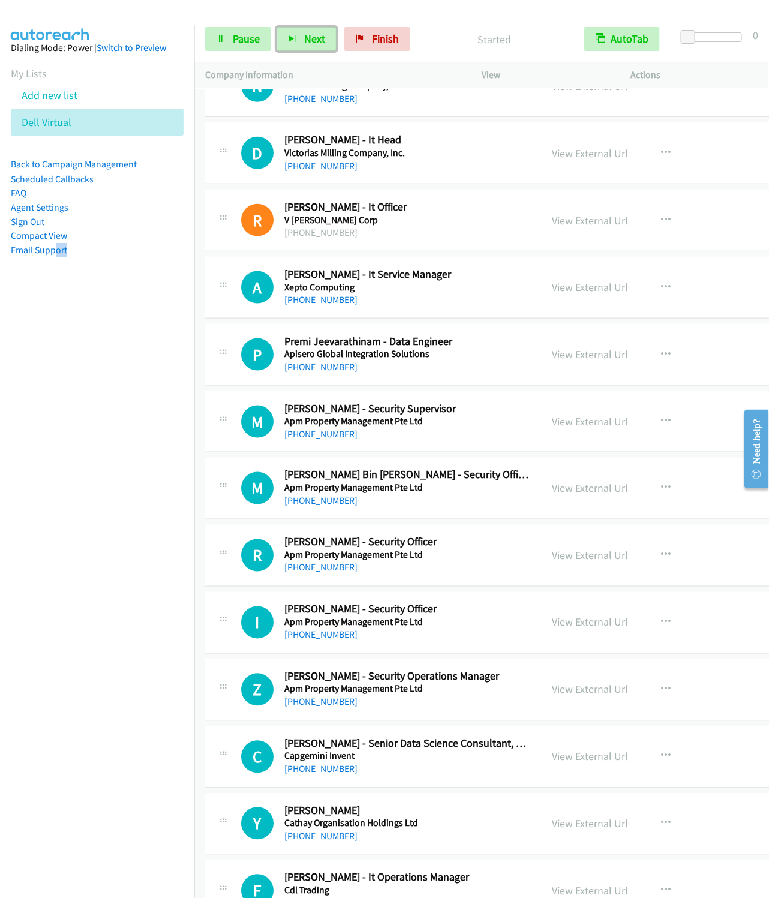
click at [277, 27] on button "Next" at bounding box center [307, 39] width 60 height 24
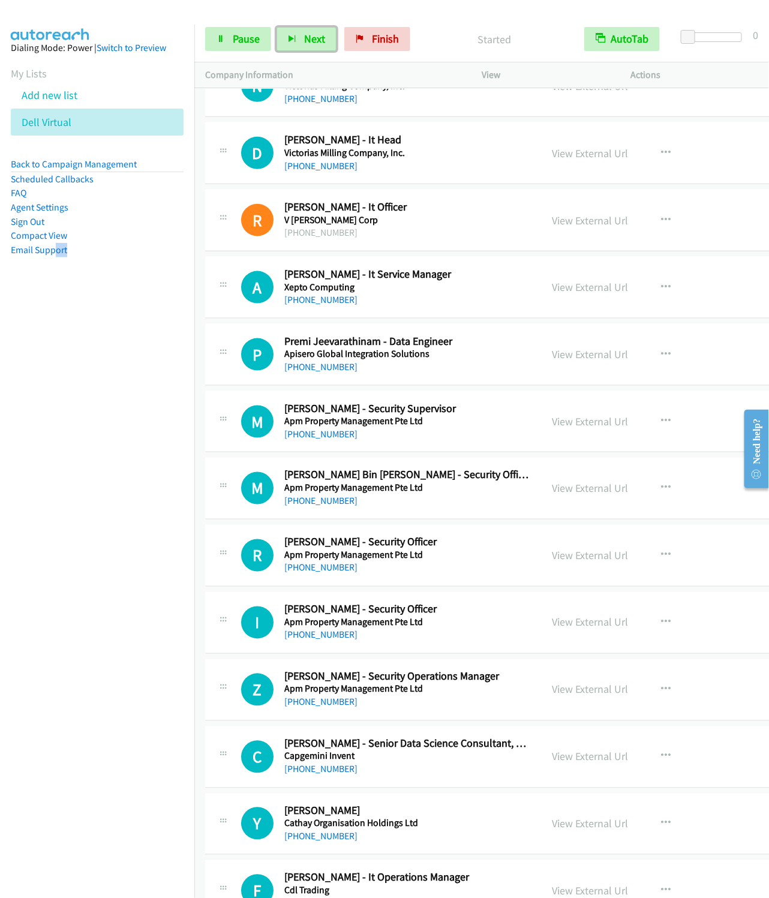
click at [277, 27] on button "Next" at bounding box center [307, 39] width 60 height 24
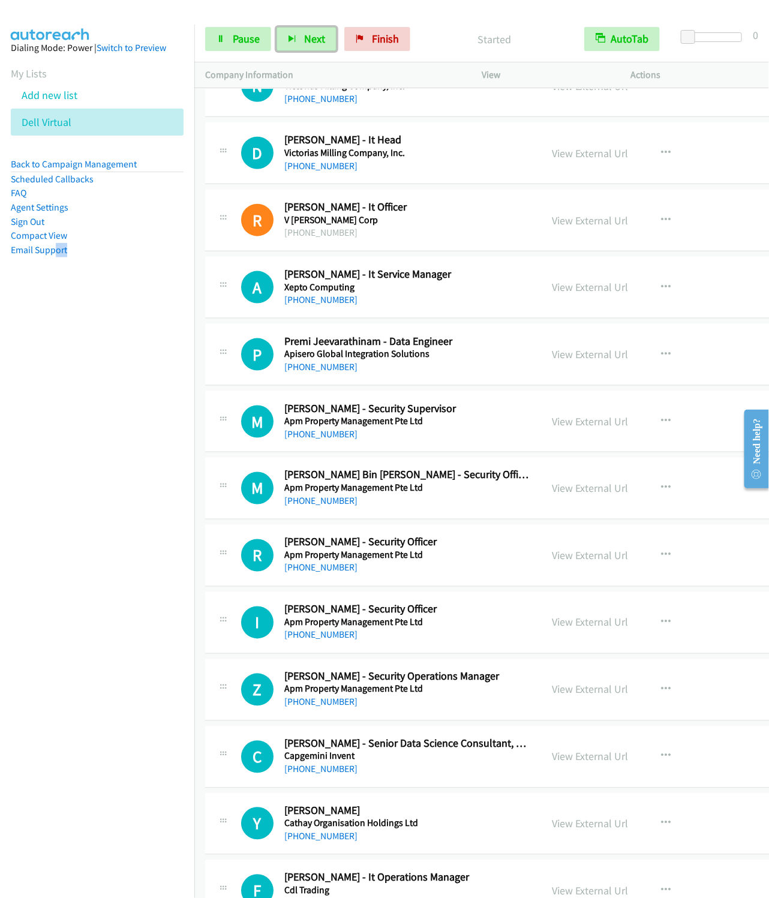
click at [277, 27] on button "Next" at bounding box center [307, 39] width 60 height 24
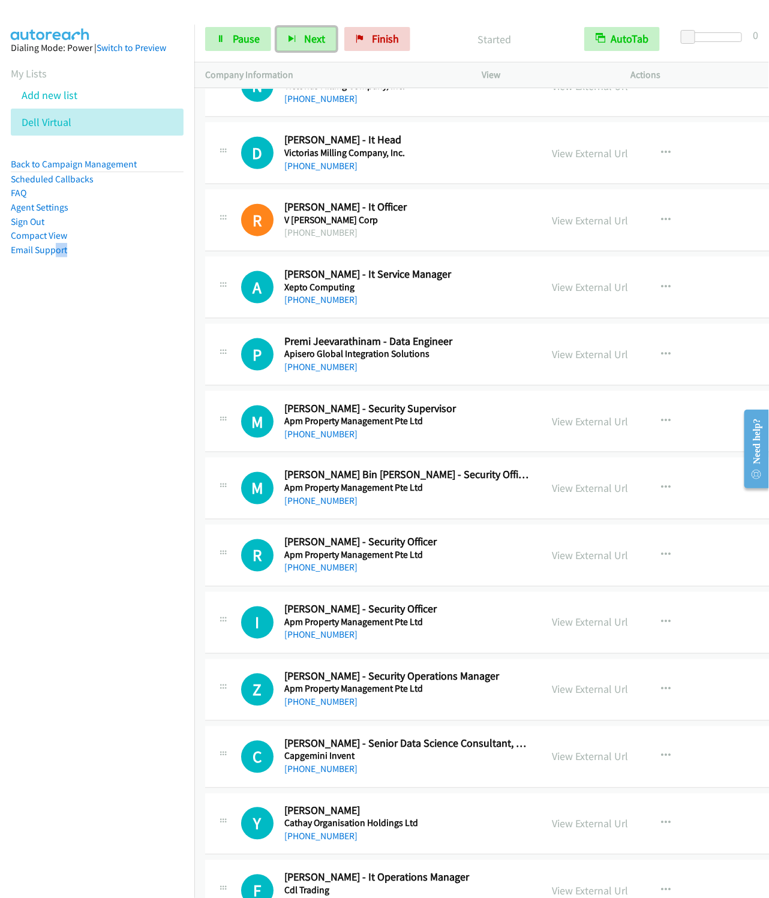
click at [277, 27] on button "Next" at bounding box center [307, 39] width 60 height 24
click at [74, 364] on nav "Dialing Mode: Power | Switch to Preview My Lists Add new list Dell Virtual Back…" at bounding box center [97, 474] width 195 height 898
click at [312, 44] on span "Next" at bounding box center [314, 39] width 21 height 14
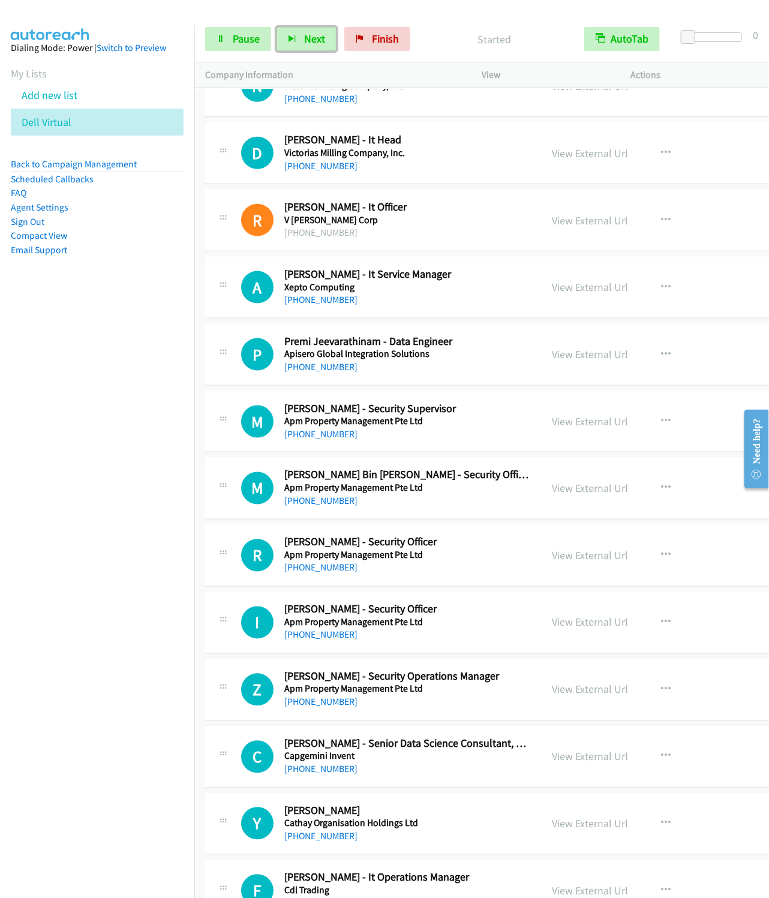
click at [277, 27] on button "Next" at bounding box center [307, 39] width 60 height 24
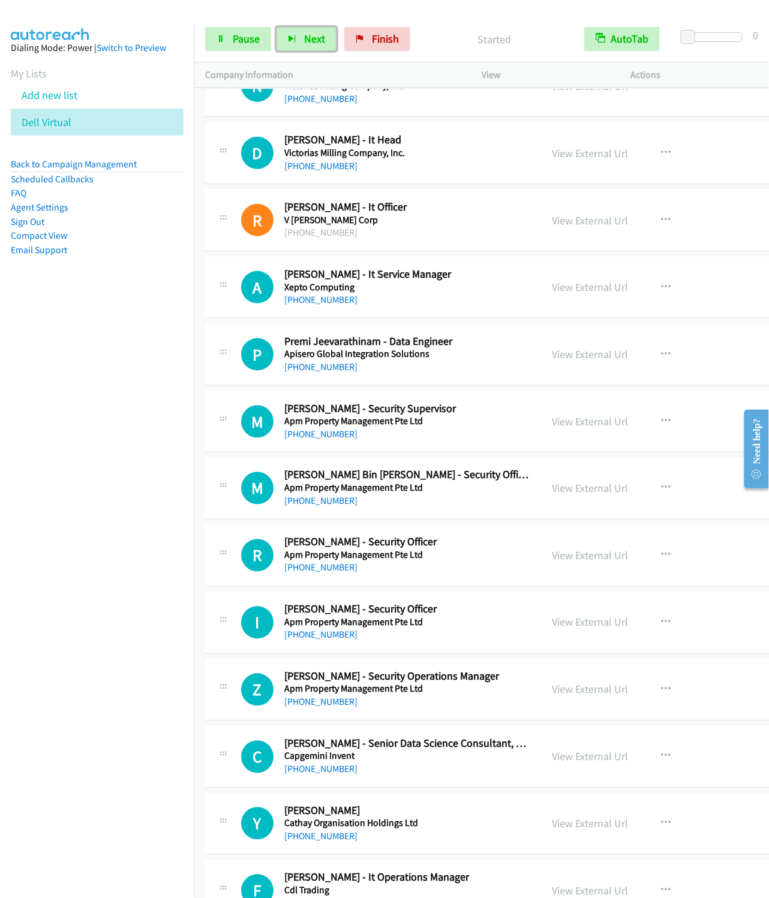
click at [277, 27] on button "Next" at bounding box center [307, 39] width 60 height 24
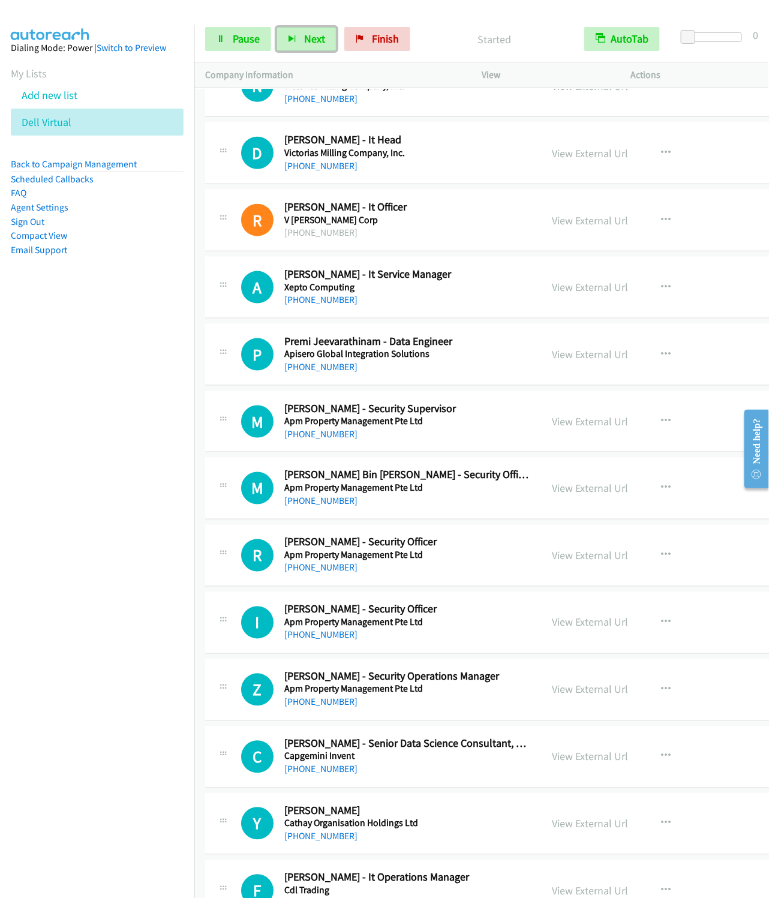
click at [277, 27] on button "Next" at bounding box center [307, 39] width 60 height 24
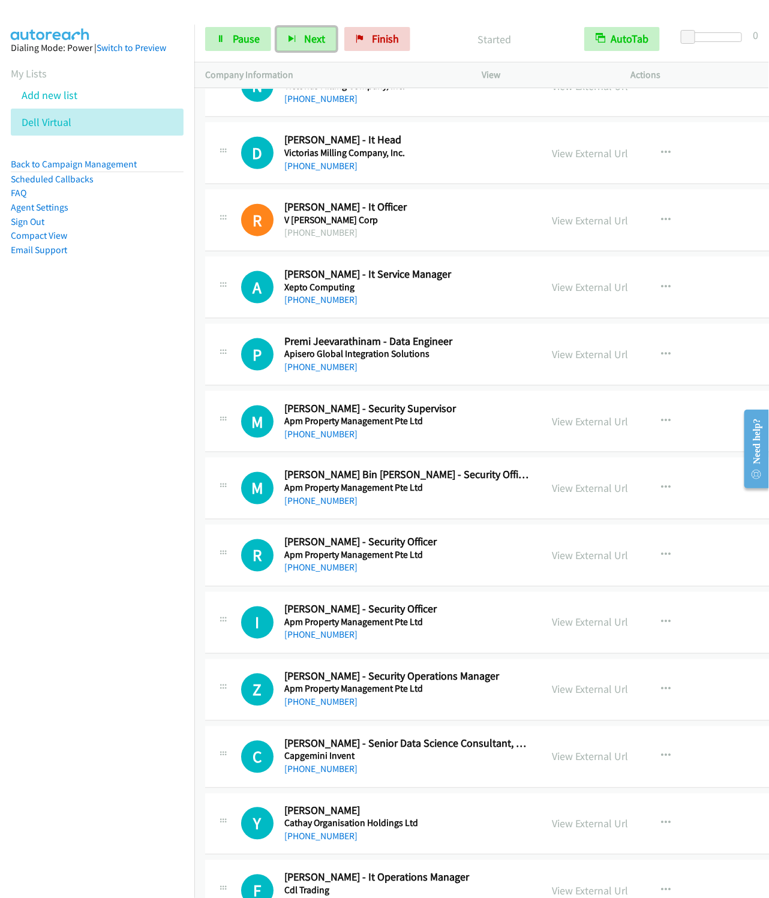
click at [277, 27] on button "Next" at bounding box center [307, 39] width 60 height 24
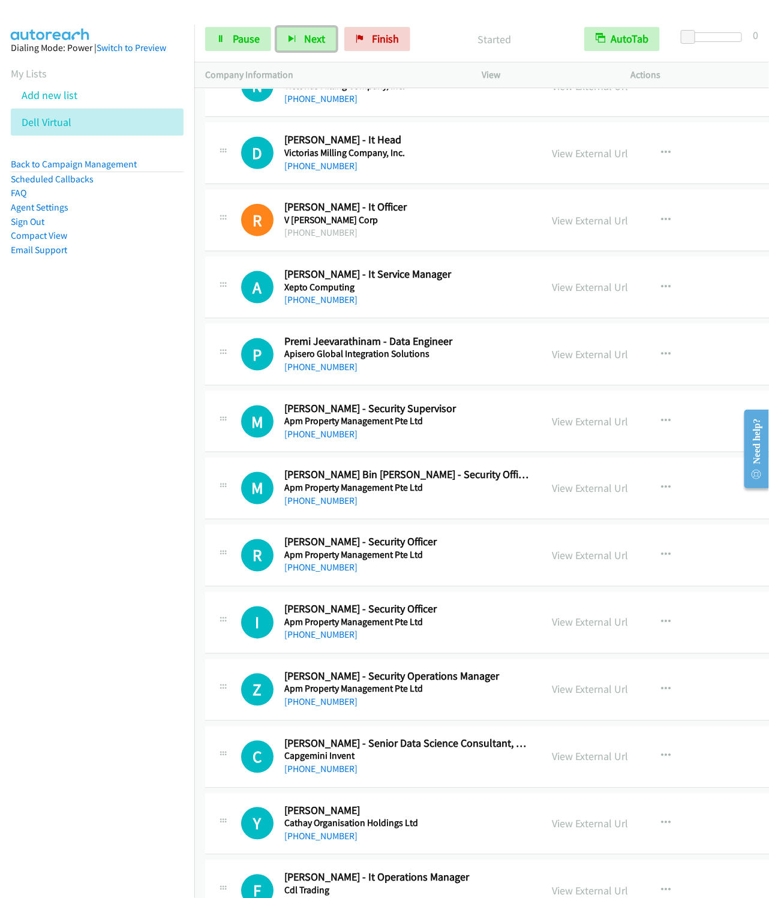
click at [277, 27] on button "Next" at bounding box center [307, 39] width 60 height 24
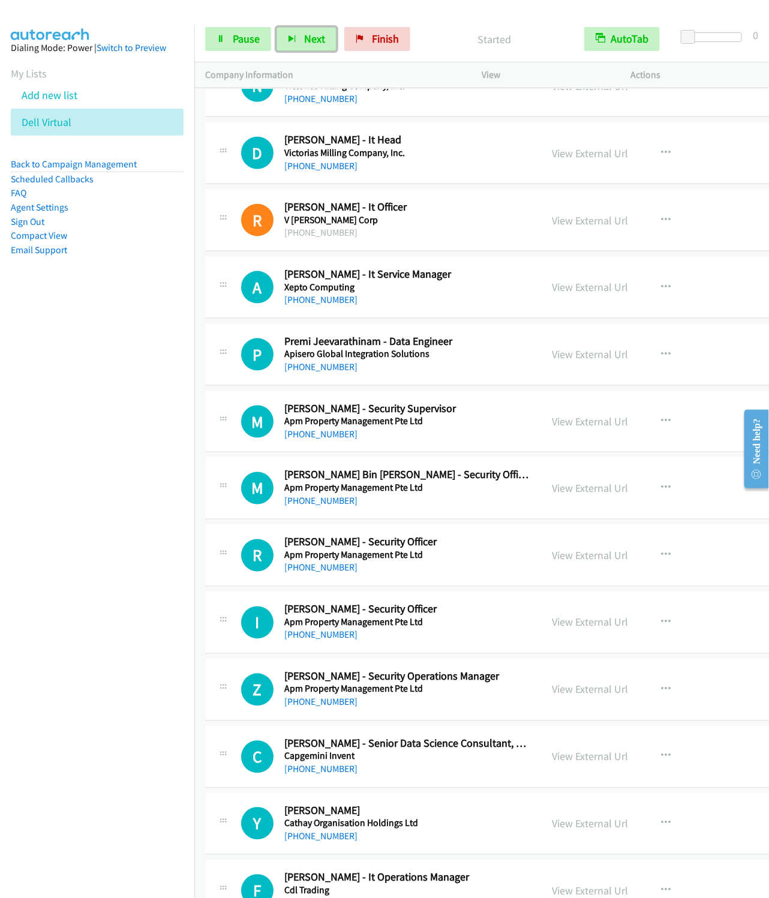
click at [277, 27] on button "Next" at bounding box center [307, 39] width 60 height 24
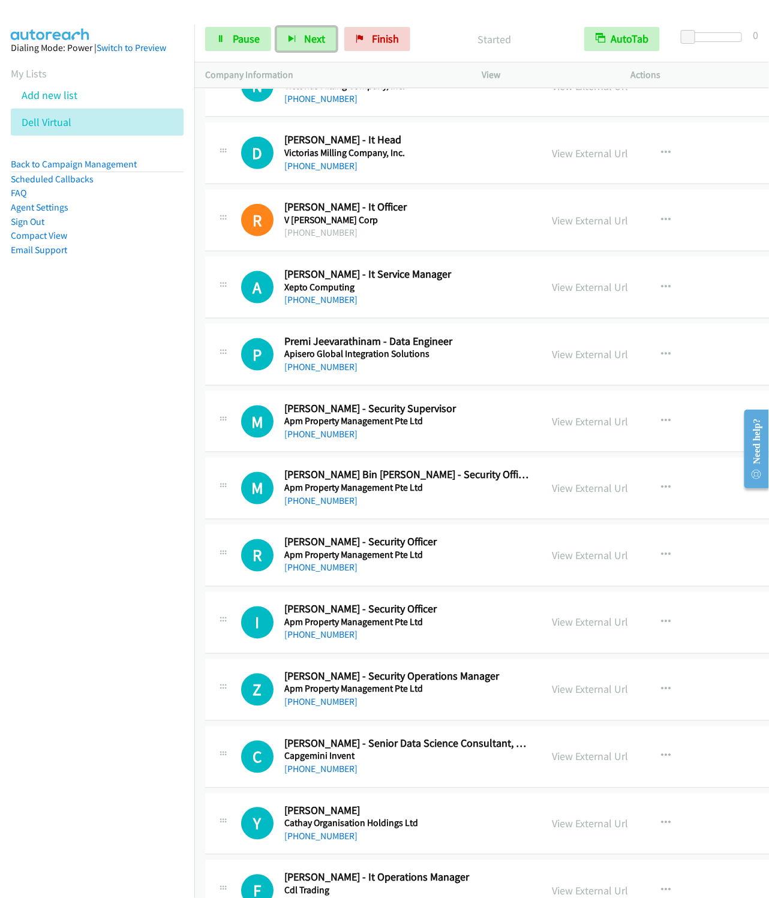
click at [277, 27] on button "Next" at bounding box center [307, 39] width 60 height 24
